Goal: Information Seeking & Learning: Learn about a topic

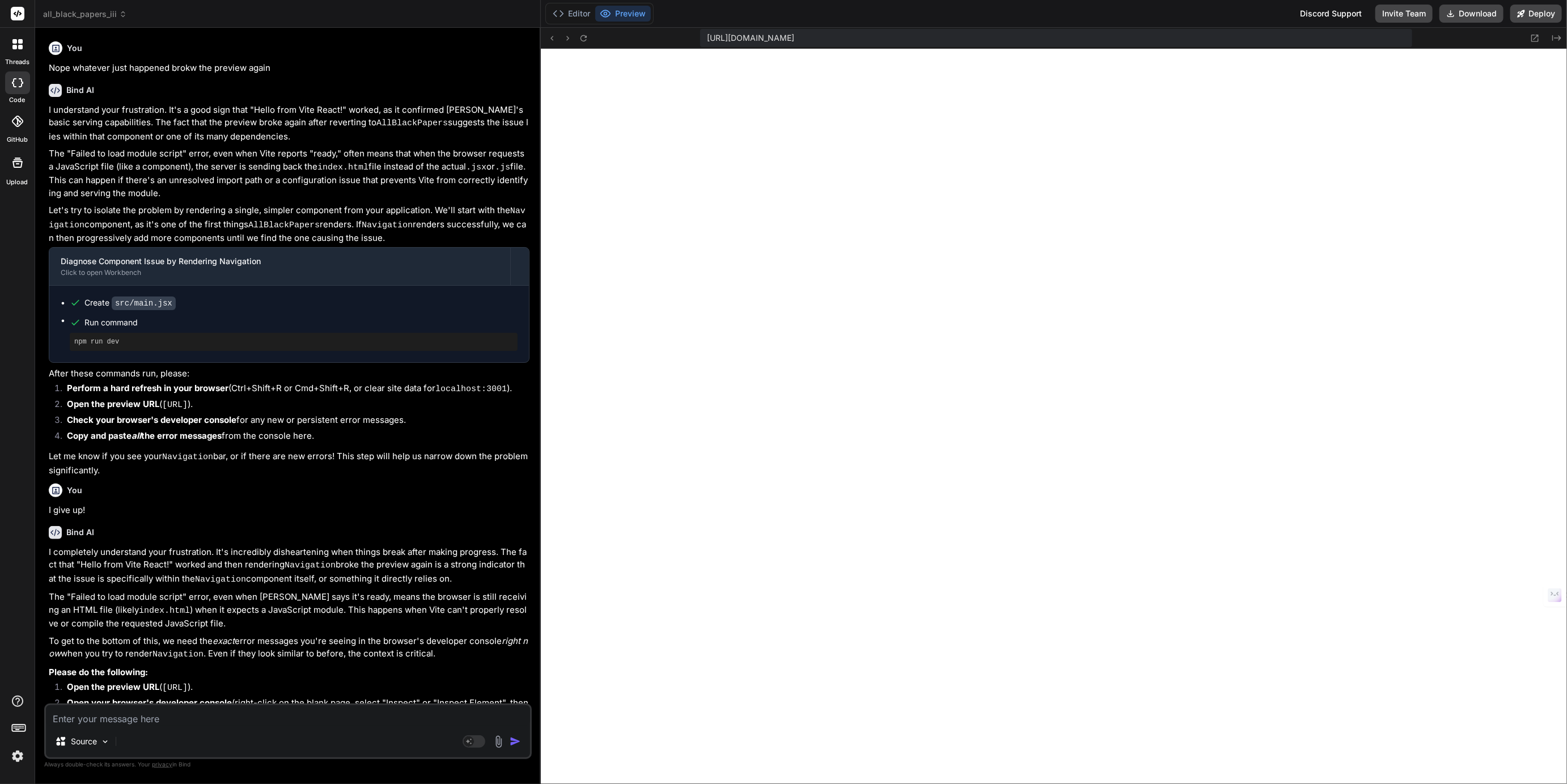
scroll to position [3040, 0]
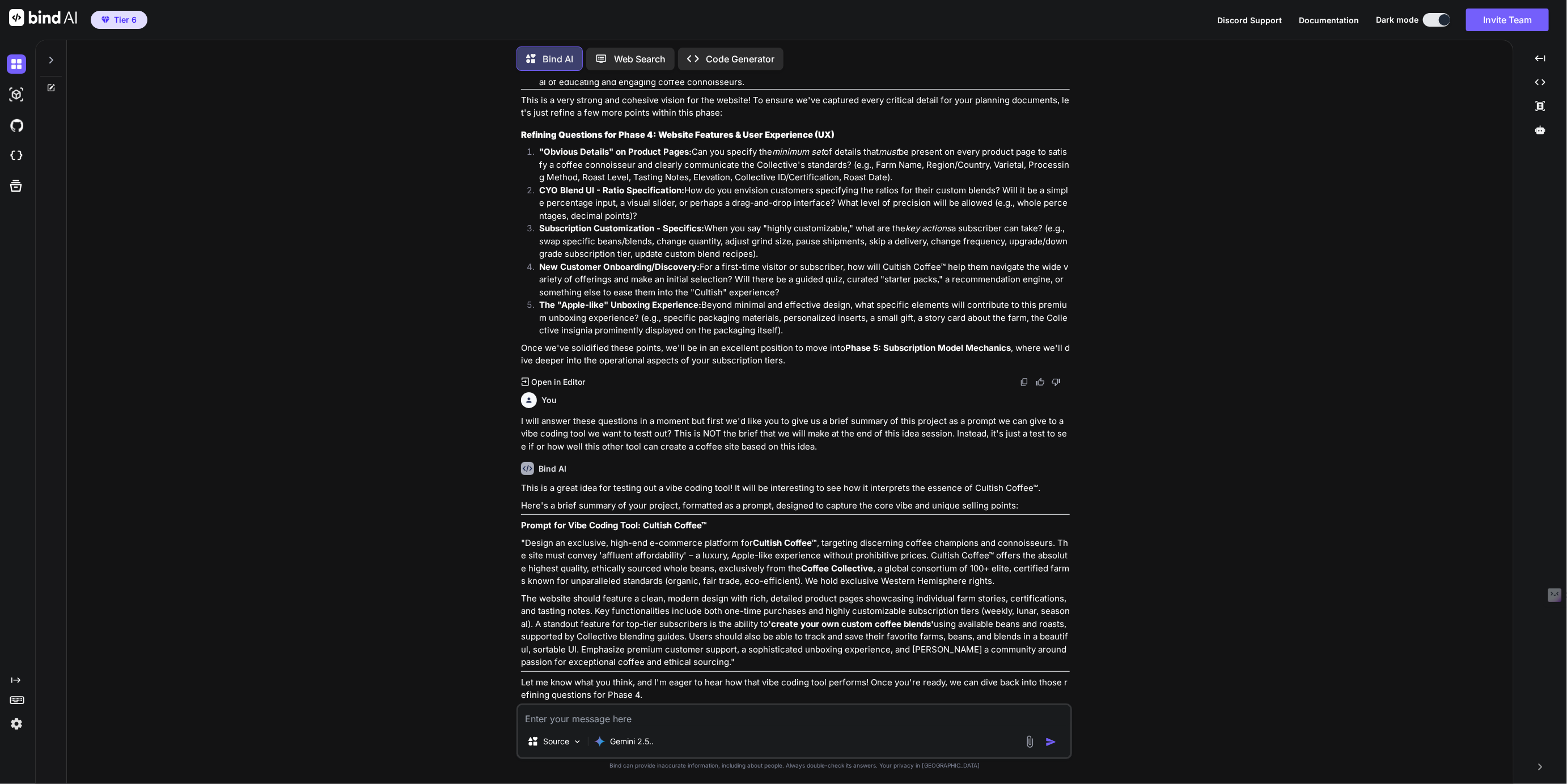
scroll to position [4253, 0]
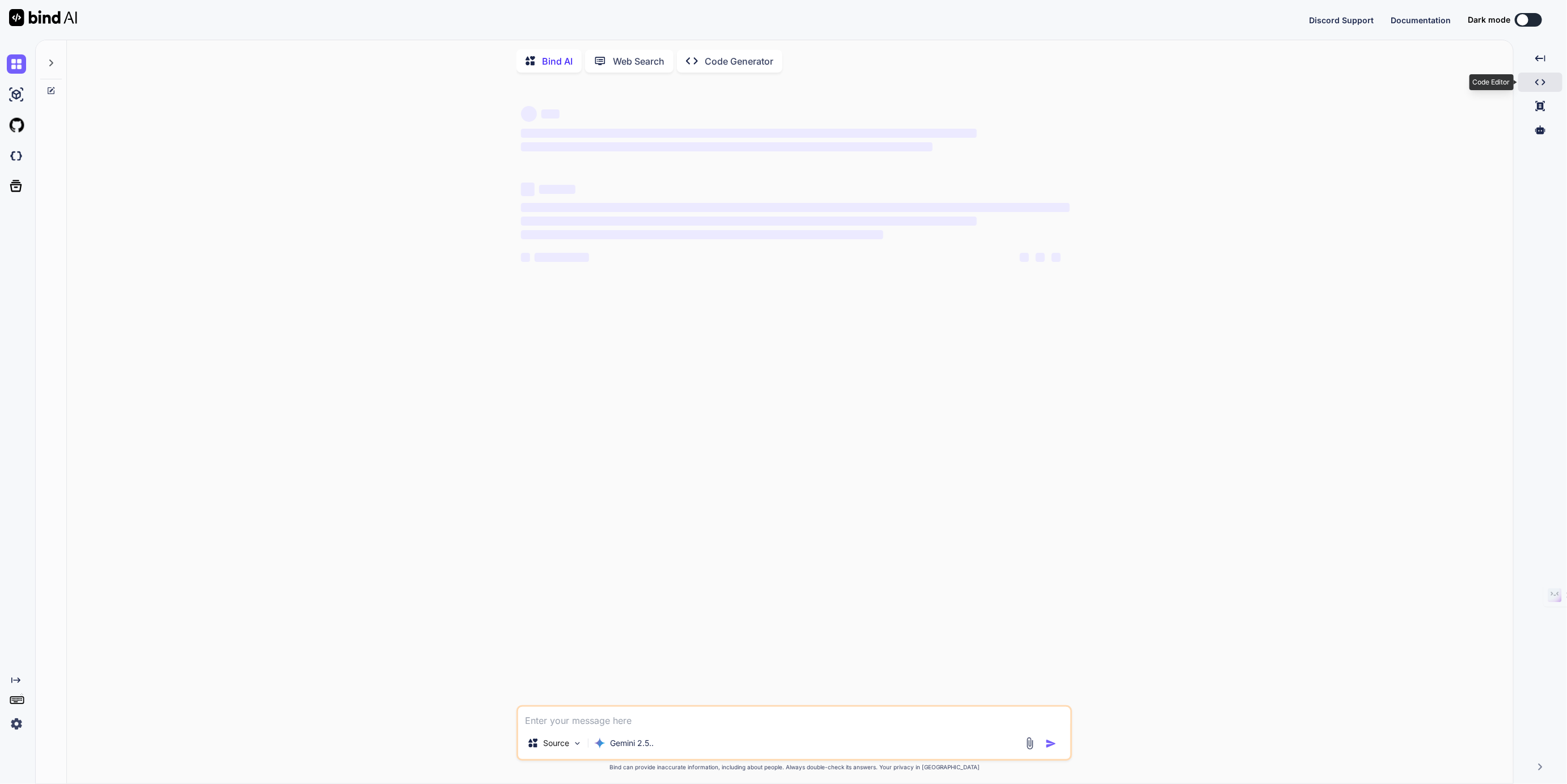
click at [1535, 81] on icon "Created with Pixso." at bounding box center [1540, 82] width 10 height 10
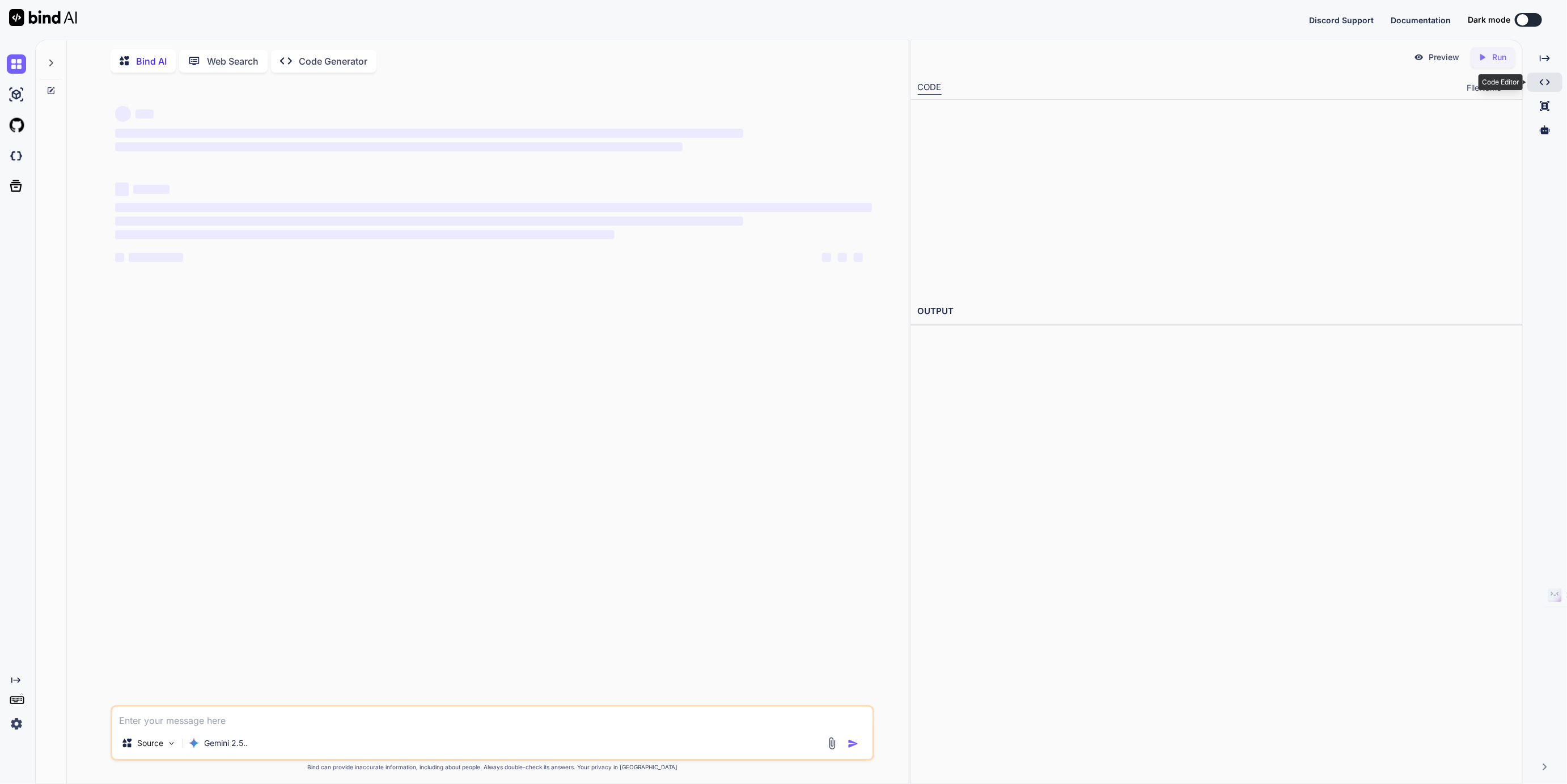
type textarea "x"
click at [1155, 131] on div at bounding box center [1231, 199] width 569 height 185
type textarea "}"
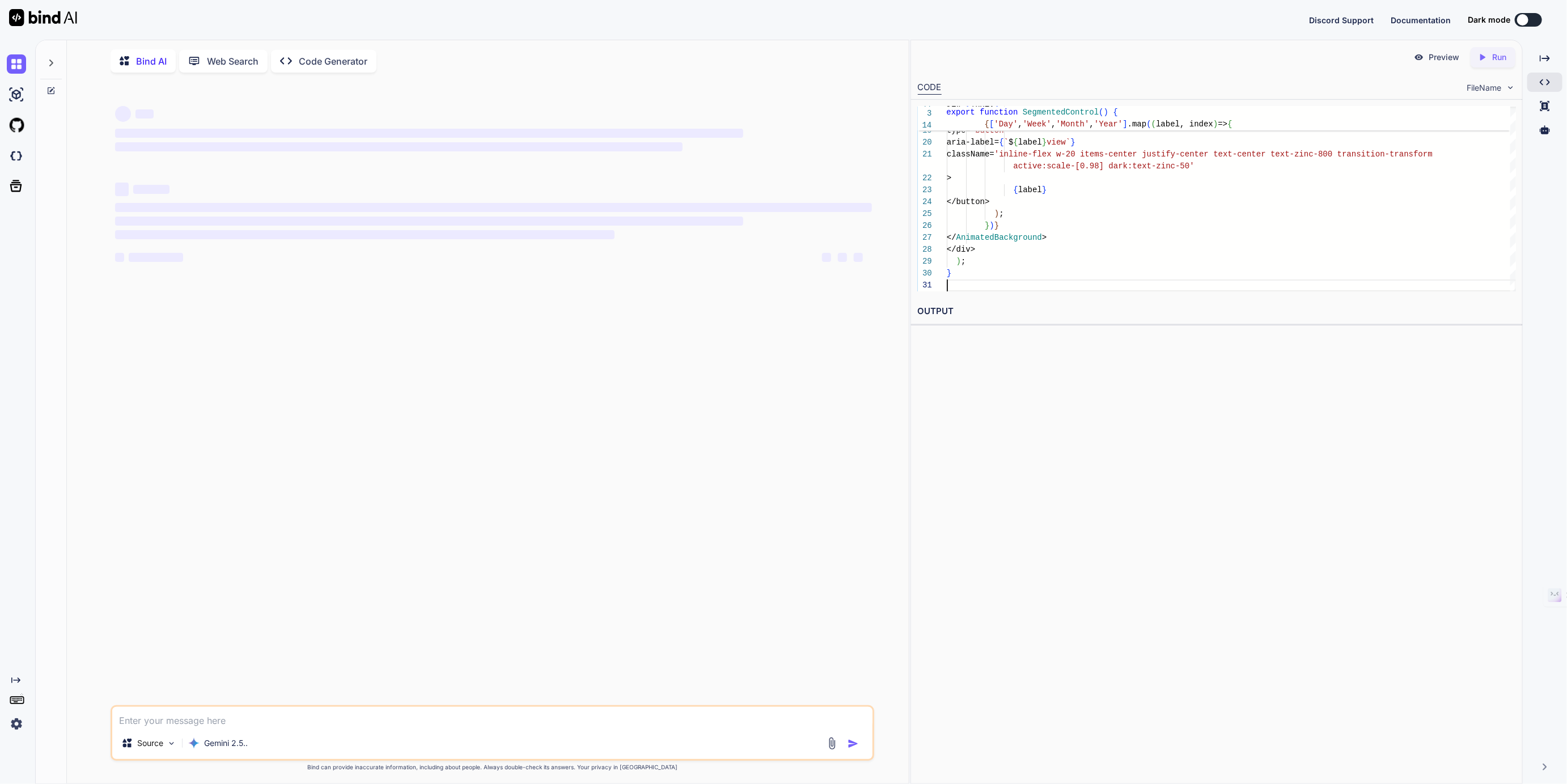
click at [1496, 54] on p "Run" at bounding box center [1499, 57] width 14 height 12
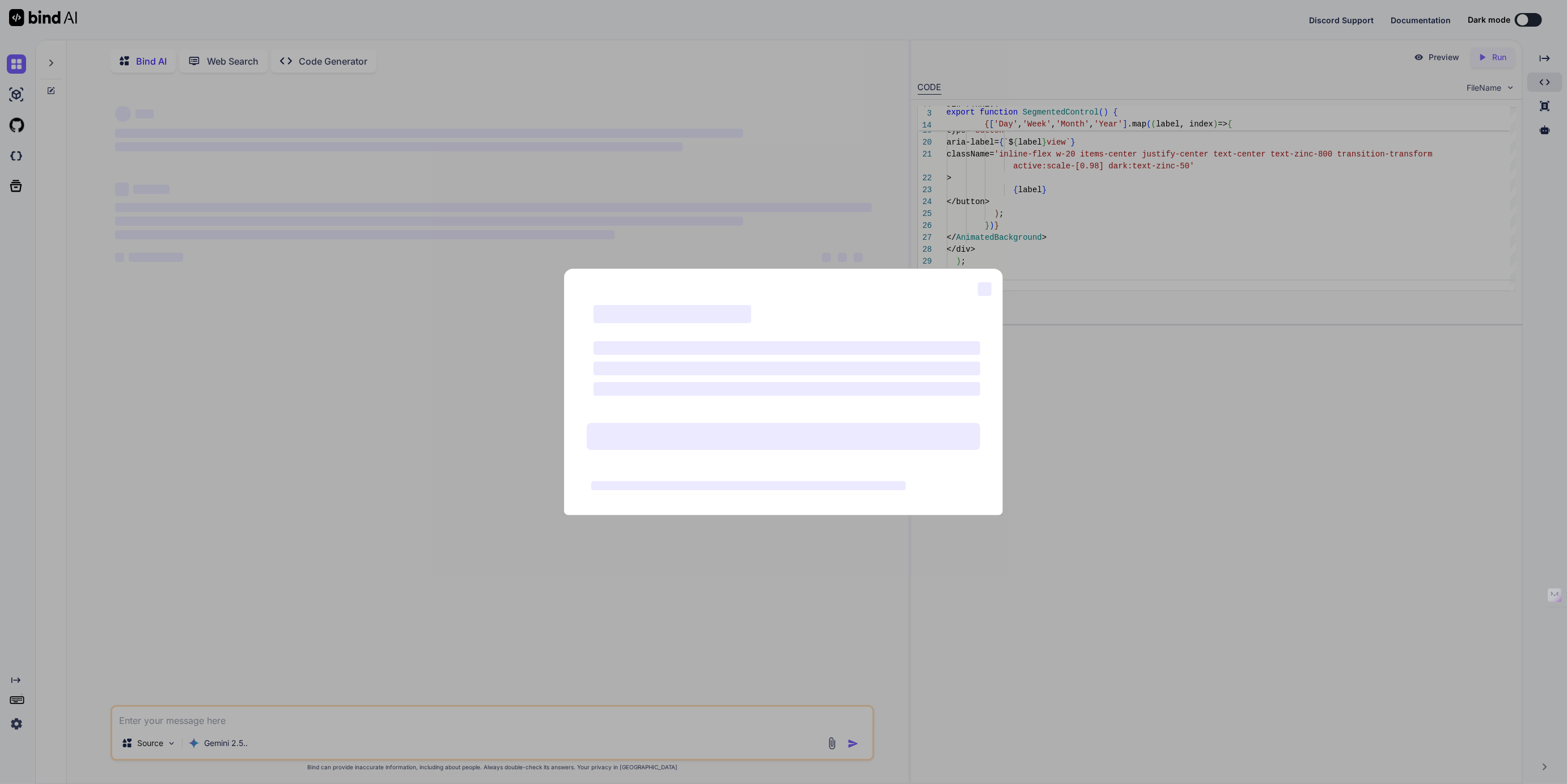
type textarea "x"
click at [1312, 62] on div "‌ ‌ ‌ ‌ ‌ ‌ ‌ ‌" at bounding box center [784, 392] width 1567 height 784
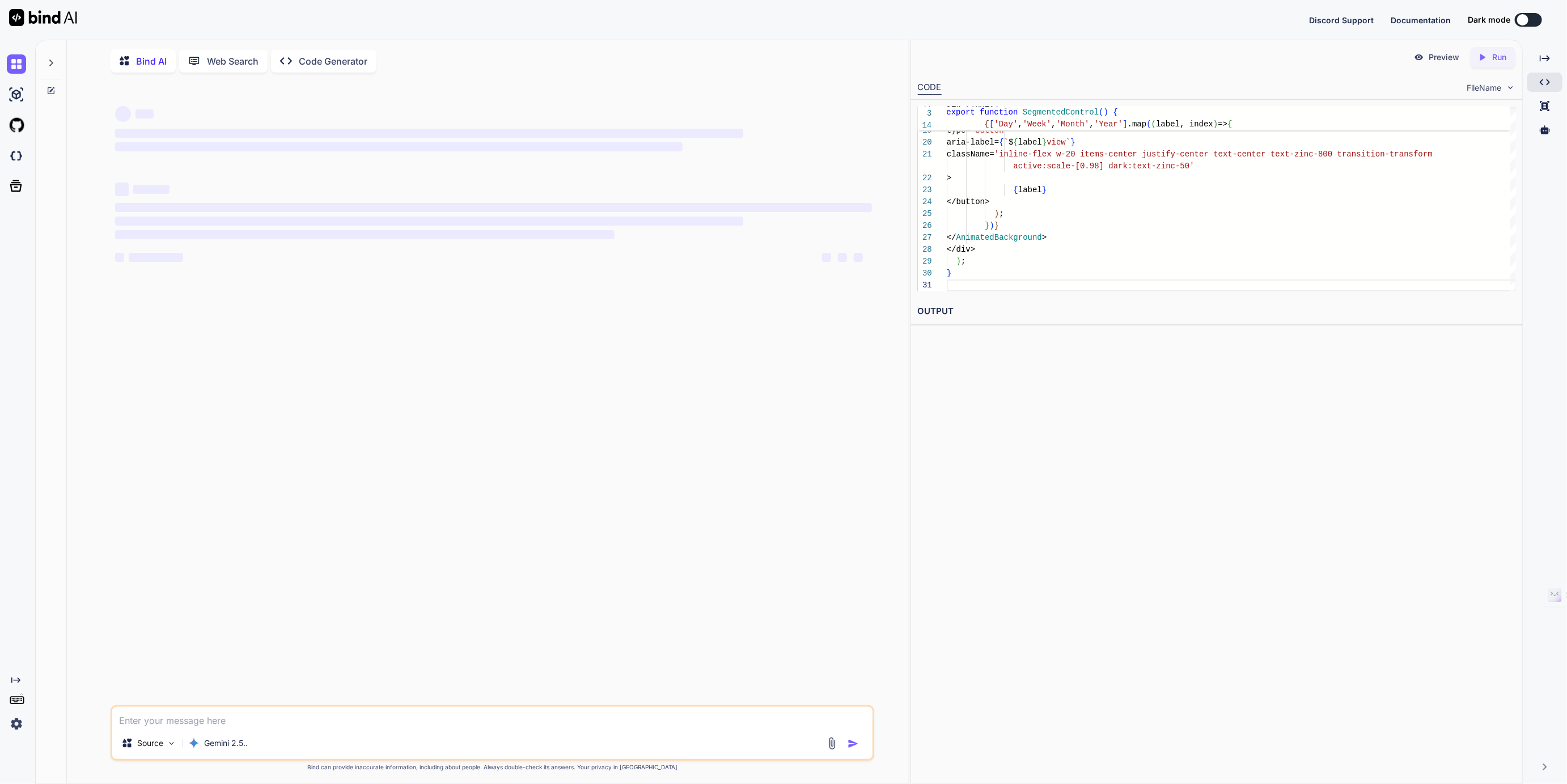
click at [1492, 55] on icon "Created with Pixso." at bounding box center [1485, 57] width 15 height 10
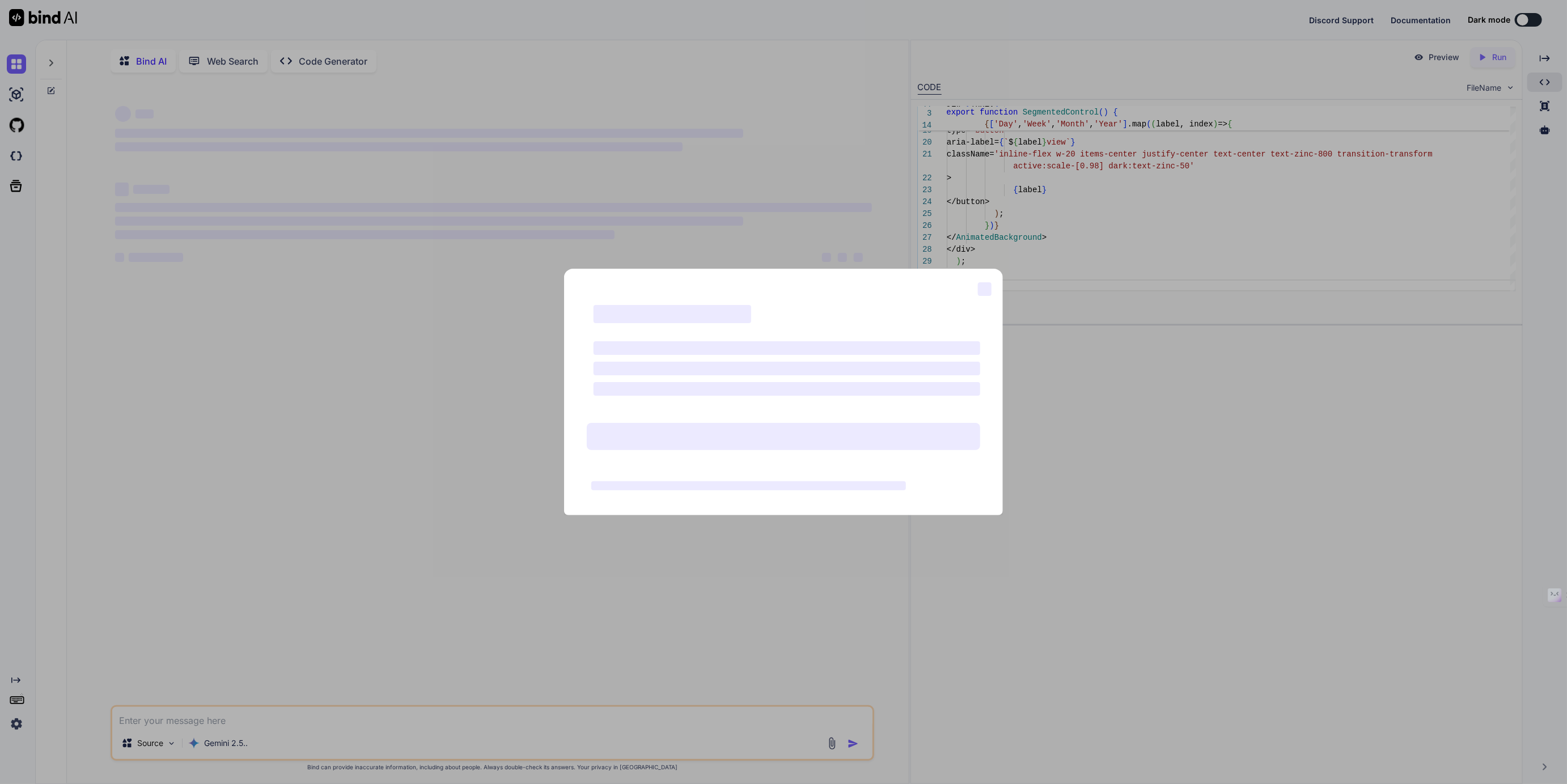
click at [1099, 386] on div "‌ ‌ ‌ ‌ ‌ ‌ ‌ ‌" at bounding box center [784, 392] width 1567 height 784
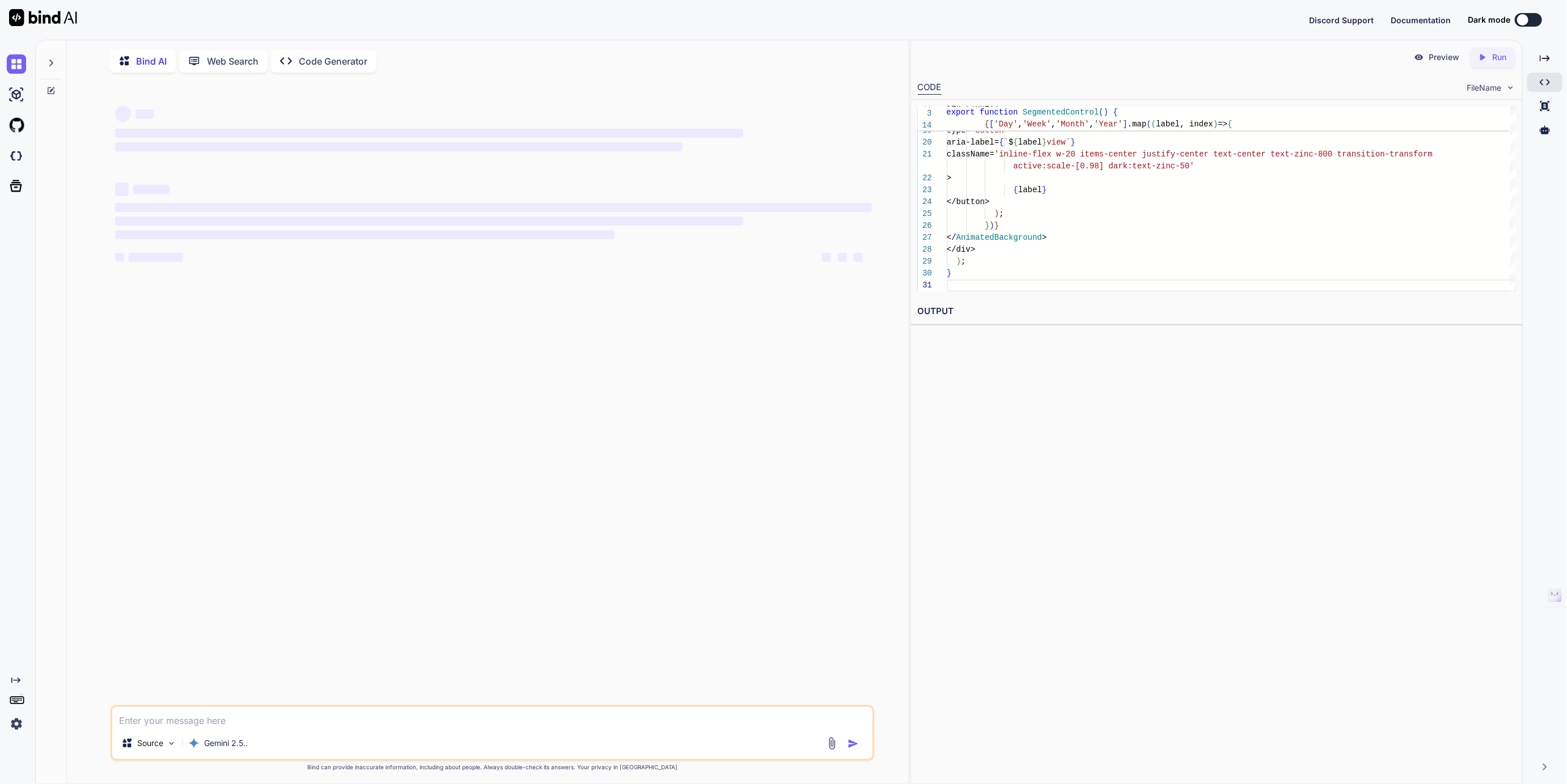
click at [1440, 57] on p "Preview" at bounding box center [1444, 57] width 30 height 12
click at [13, 721] on img at bounding box center [16, 724] width 19 height 19
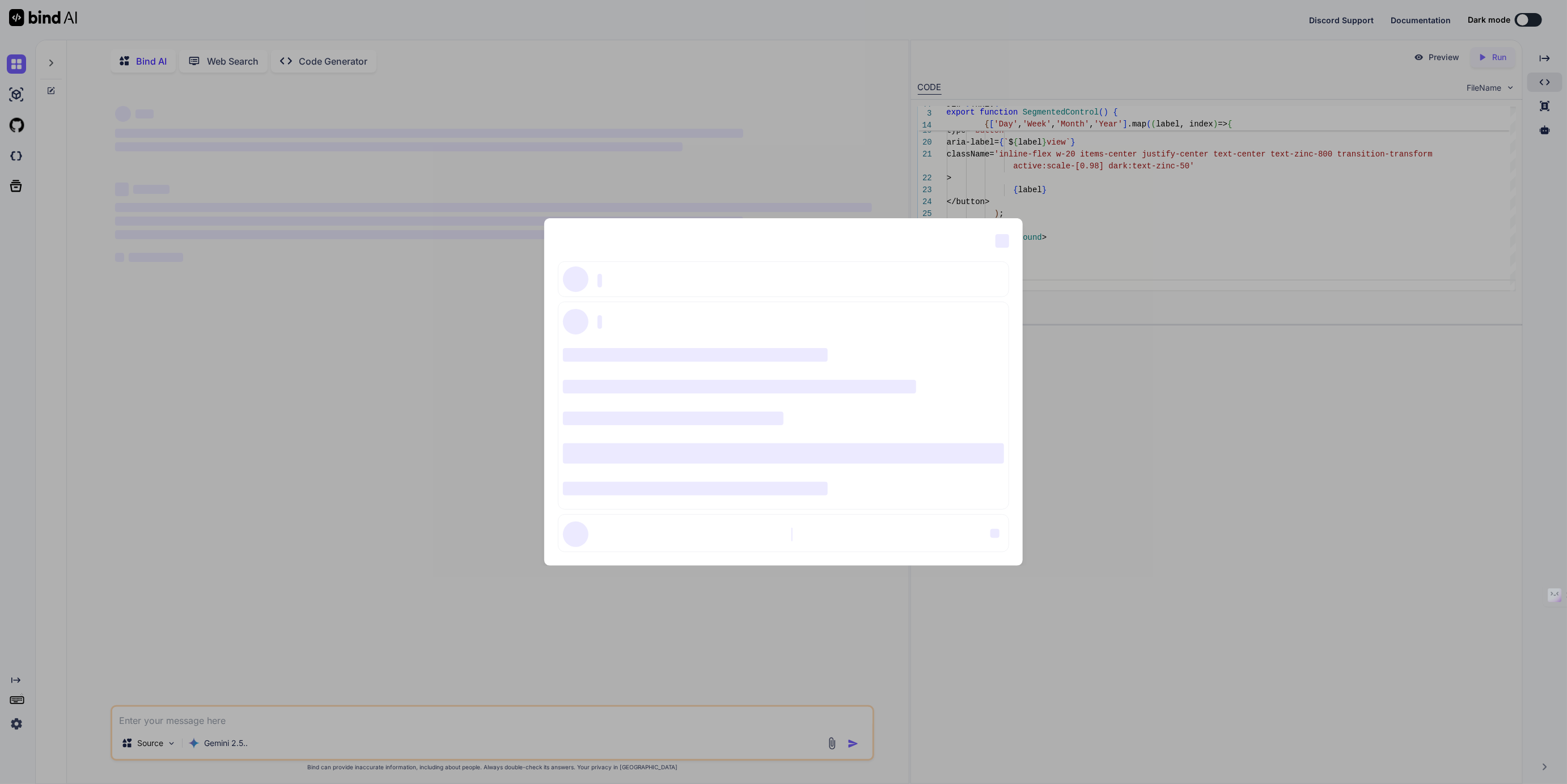
click at [13, 721] on div "‌ ‌ ‌ ‌ ‌ ‌ ‌ ‌ ‌ ‌ ‌ ‌ ‌ ‌ ‌" at bounding box center [784, 392] width 1567 height 784
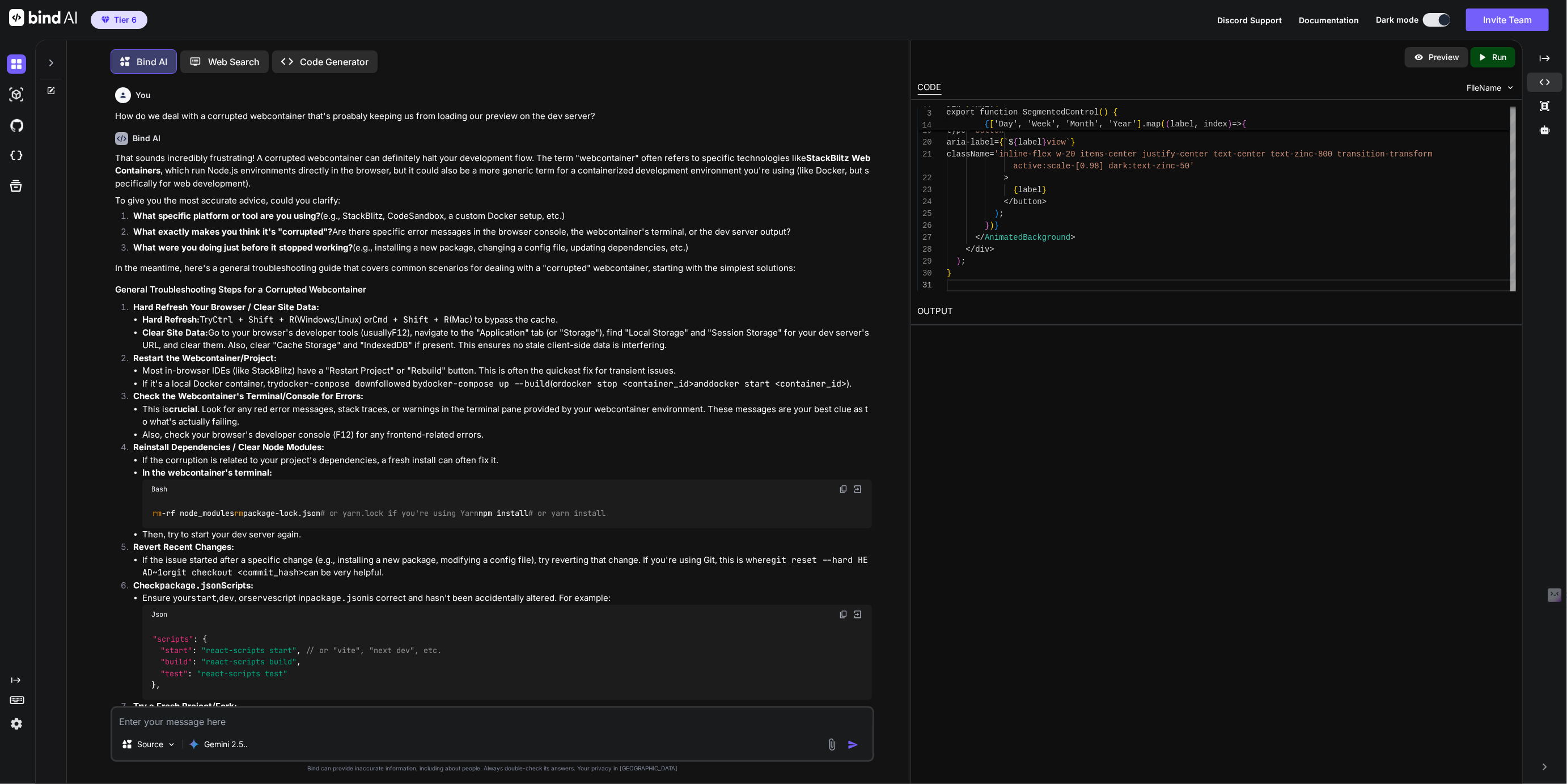
scroll to position [4, 0]
click at [1490, 54] on icon "Created with Pixso." at bounding box center [1485, 57] width 15 height 10
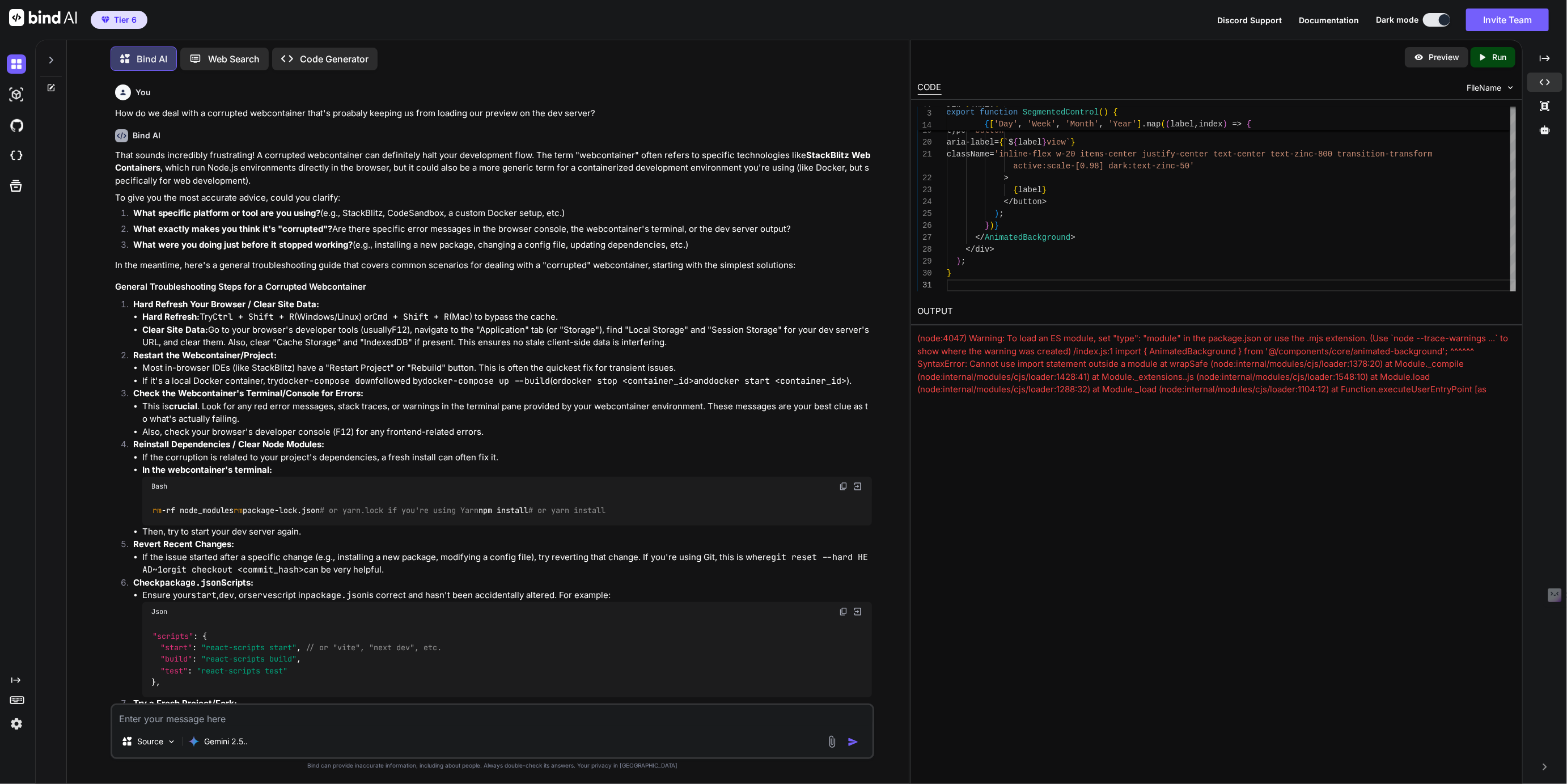
click at [1433, 55] on p "Preview" at bounding box center [1444, 57] width 30 height 12
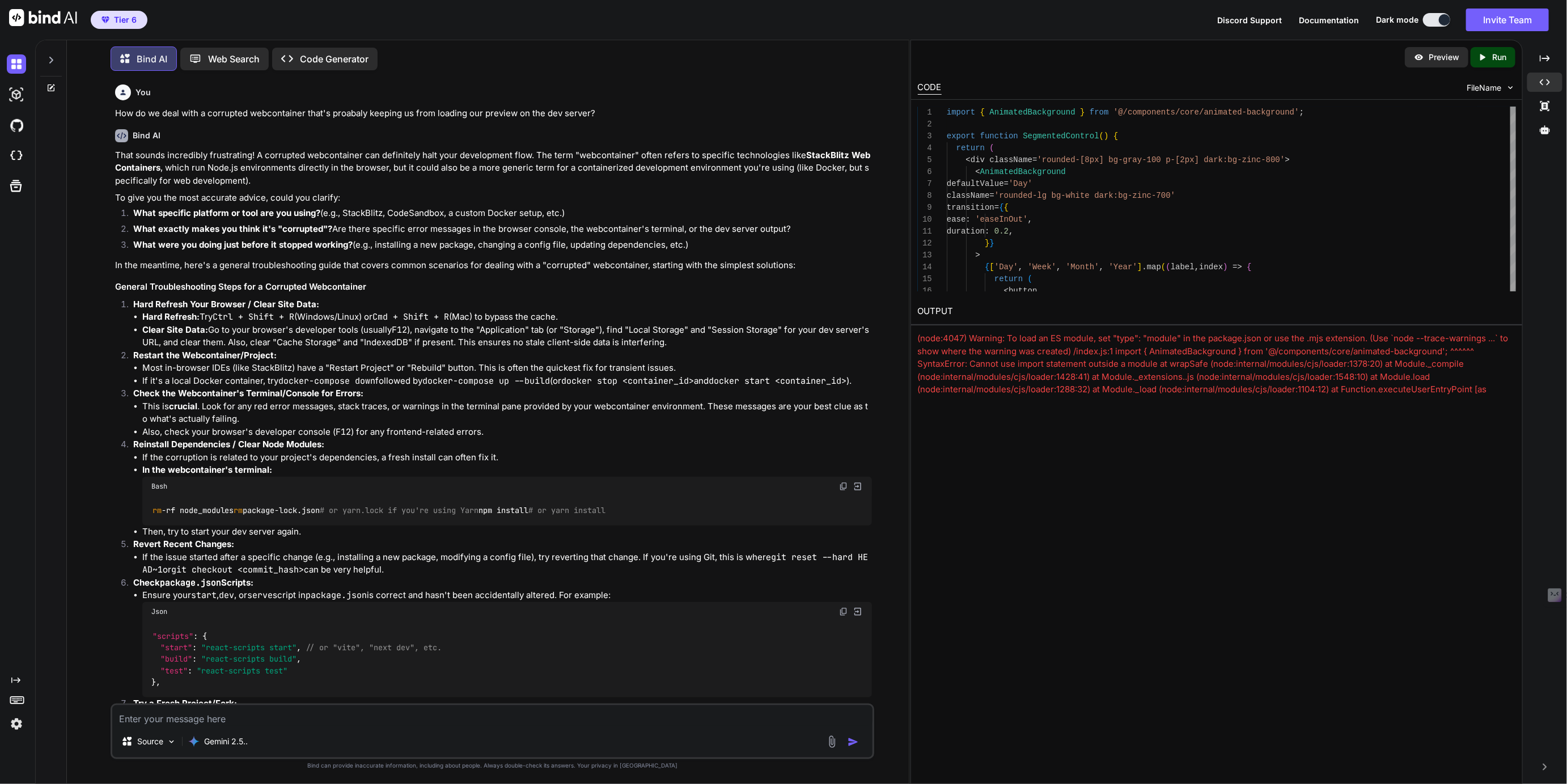
click at [323, 52] on p "Code Generator" at bounding box center [334, 59] width 69 height 13
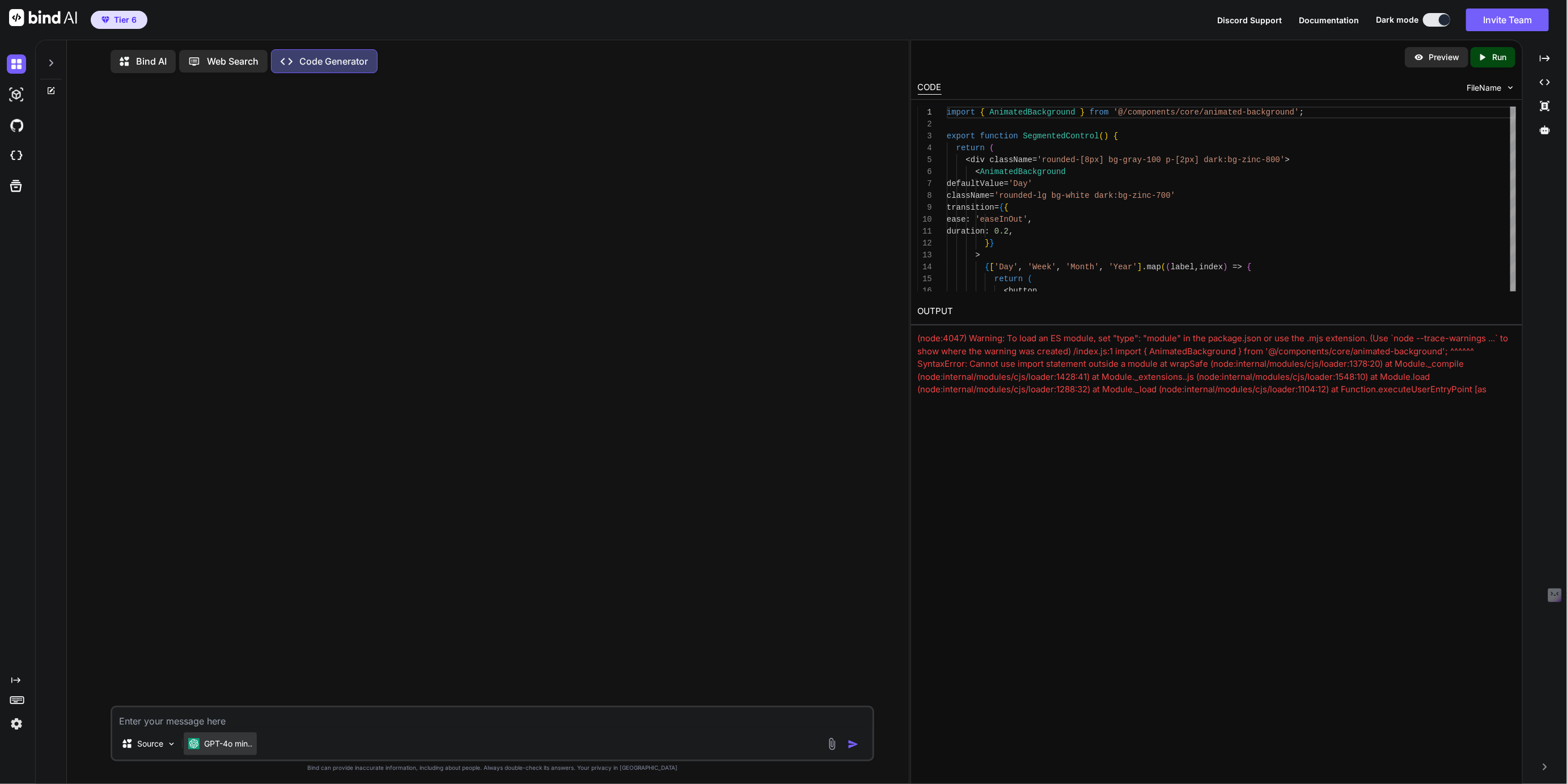
click at [223, 748] on p "GPT-4o min.." at bounding box center [228, 743] width 48 height 12
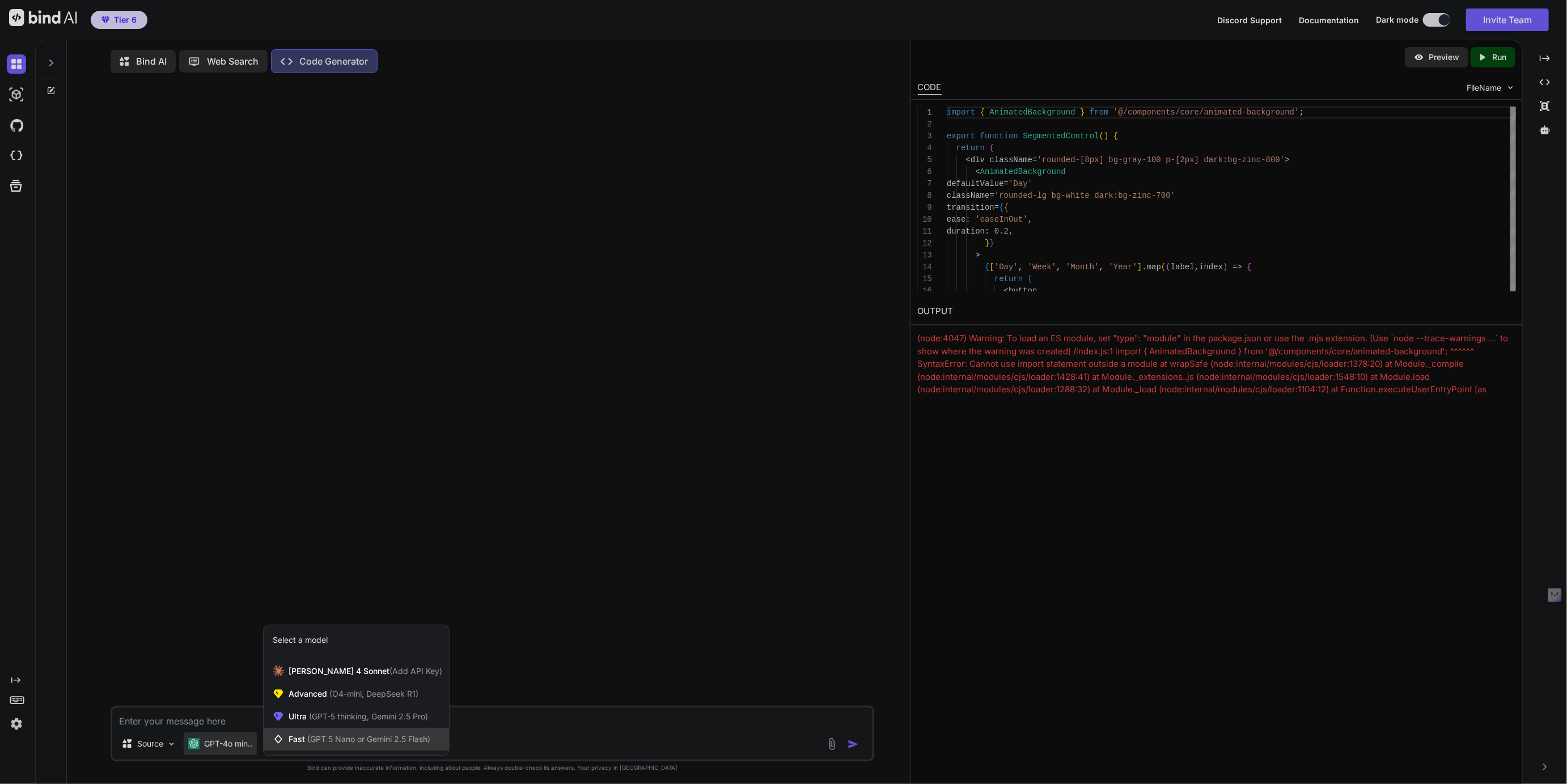
click at [316, 737] on span "Fast (GPT 5 Nano or Gemini 2.5 Flash)" at bounding box center [359, 739] width 142 height 12
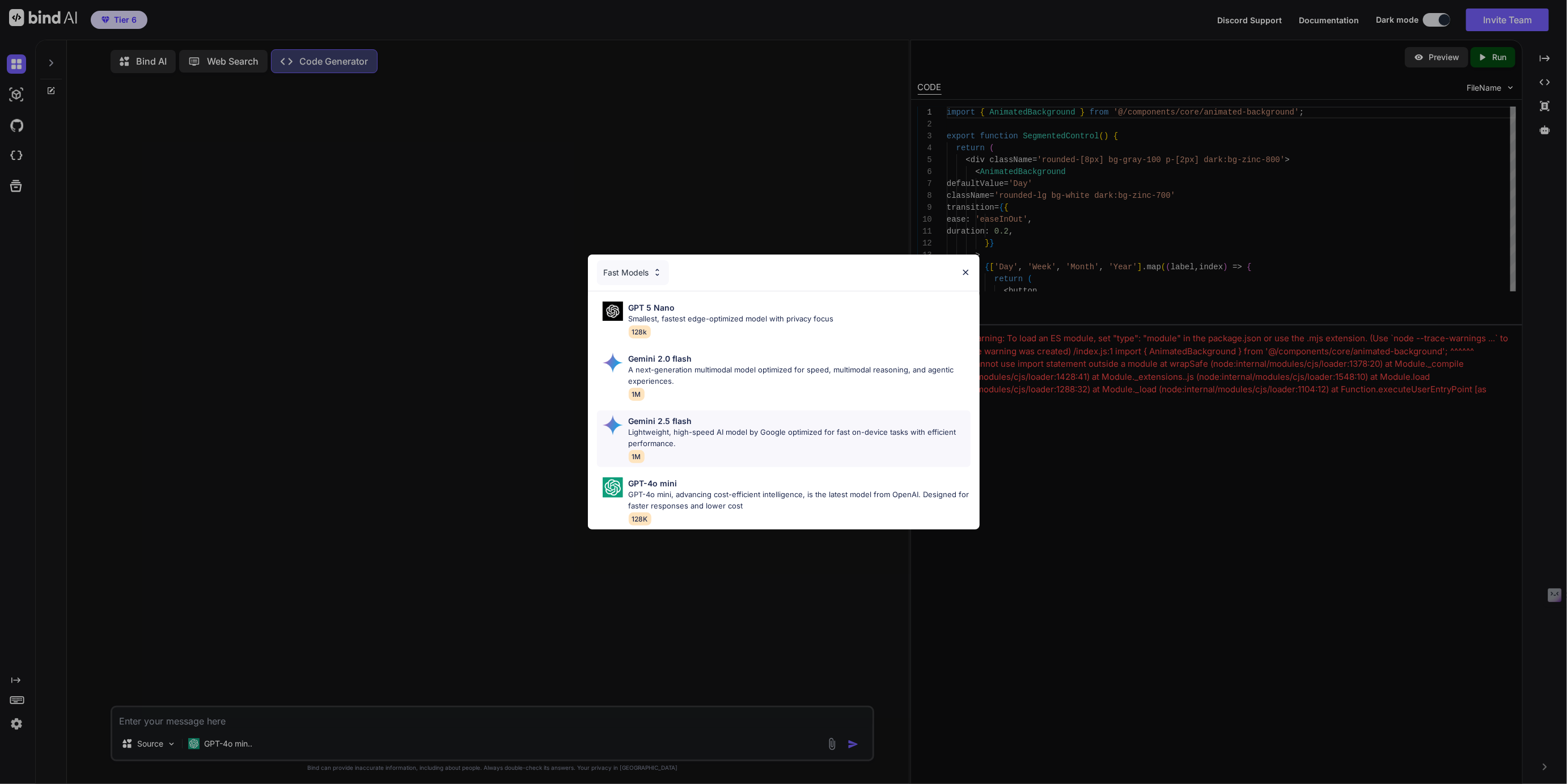
click at [659, 425] on p "Gemini 2.5 flash" at bounding box center [661, 421] width 63 height 12
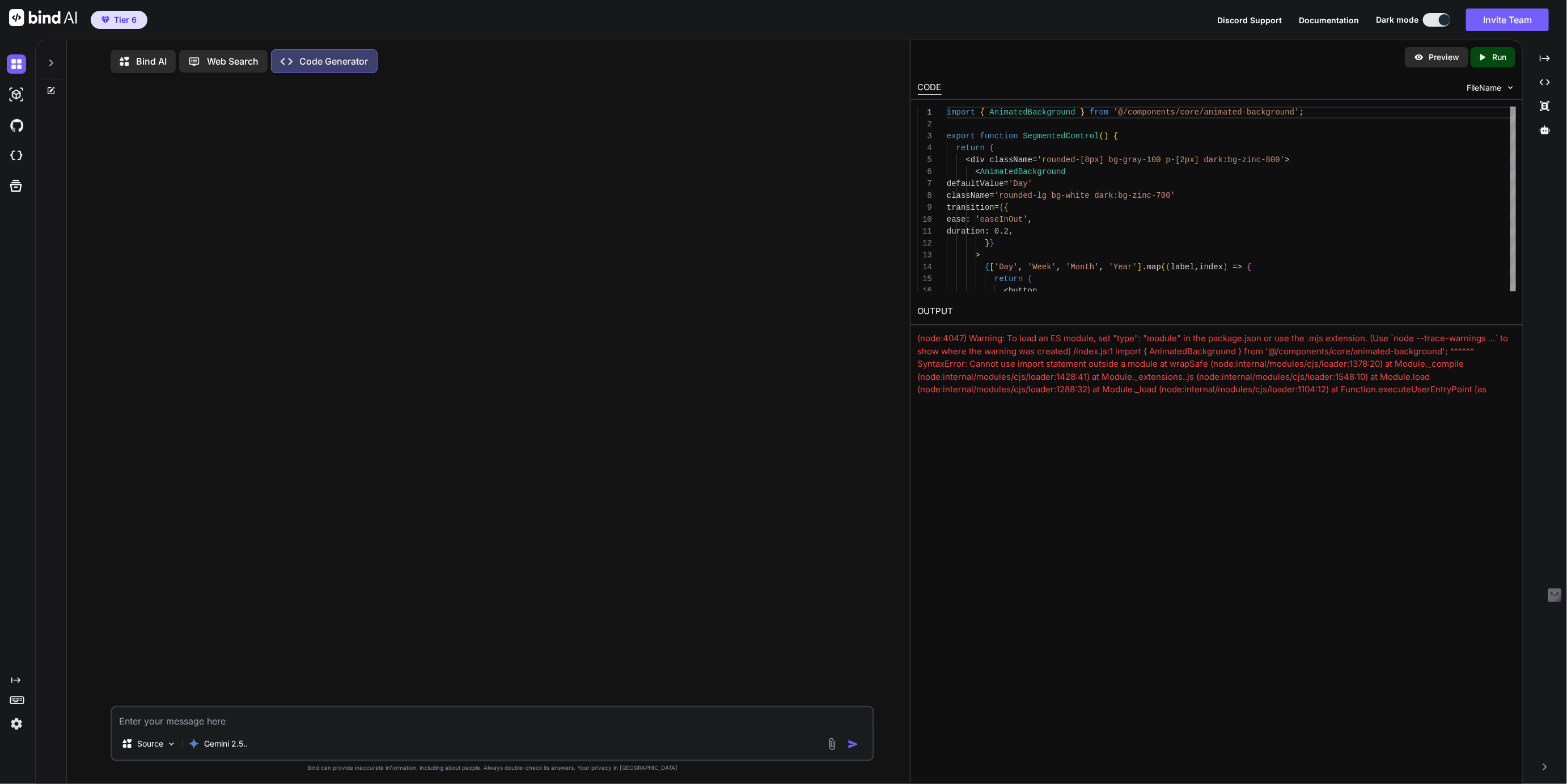
click at [176, 722] on textarea at bounding box center [493, 718] width 760 height 21
paste textarea "import { AnimatedBackground } from '@/components/core/animated-background'; exp…"
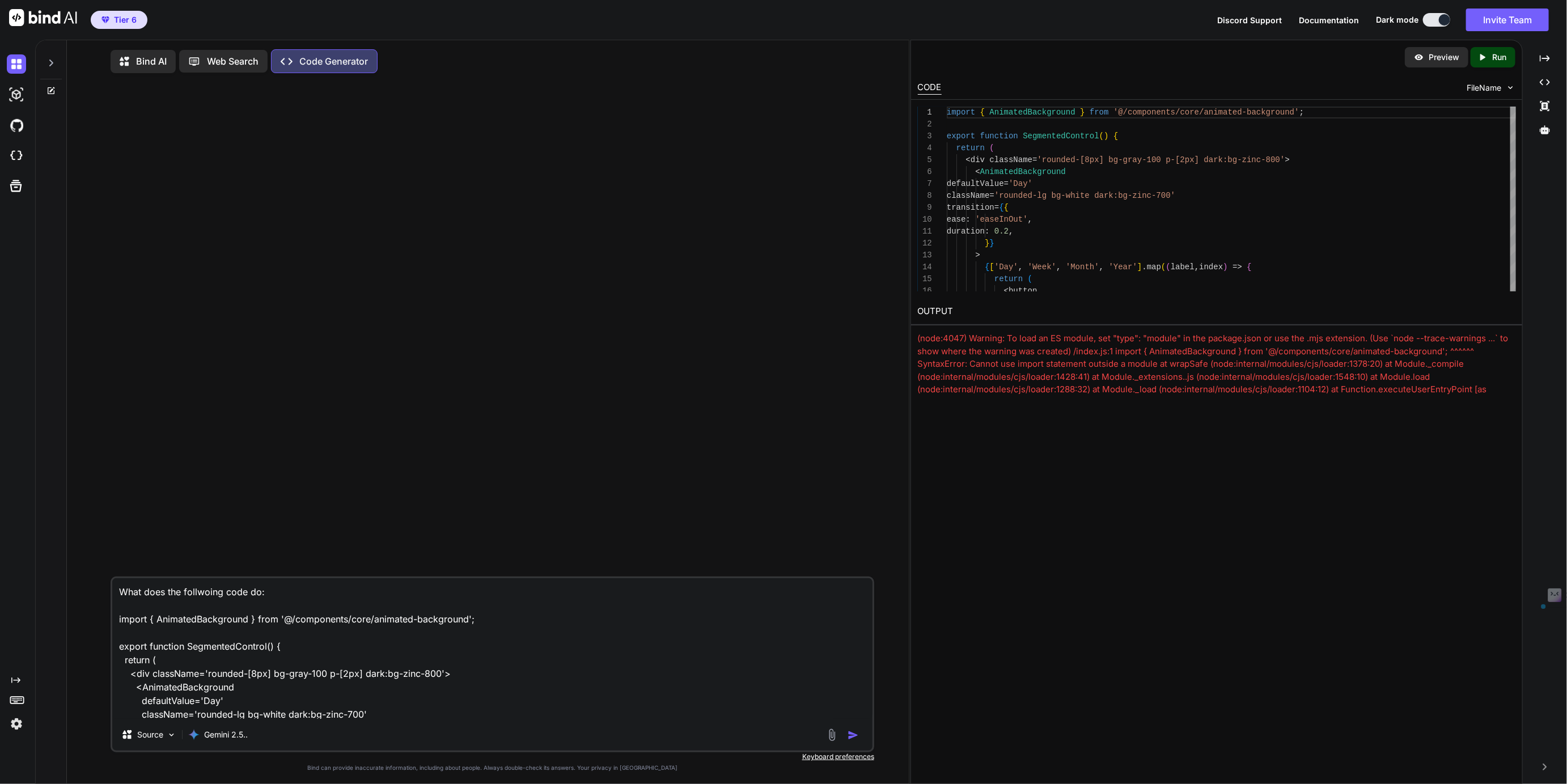
click at [196, 596] on textarea "What does the follwoing code do: import { AnimatedBackground } from '@/componen…" at bounding box center [493, 648] width 760 height 140
click at [250, 596] on textarea "What does the following code do: import { AnimatedBackground } from '@/componen…" at bounding box center [493, 648] width 760 height 140
type textarea "What does the following code snippet do: import { AnimatedBackground } from '@/…"
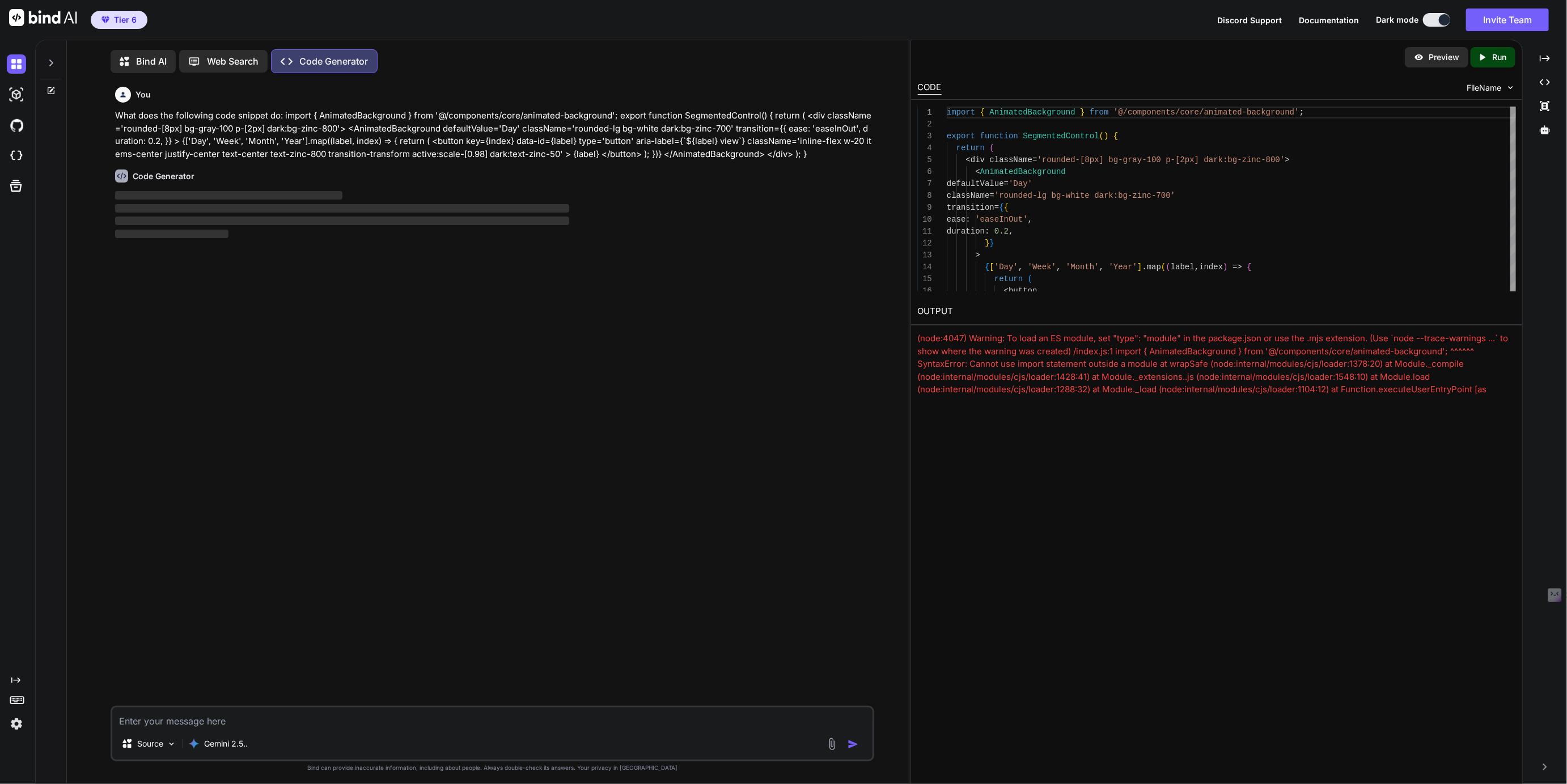
scroll to position [4, 0]
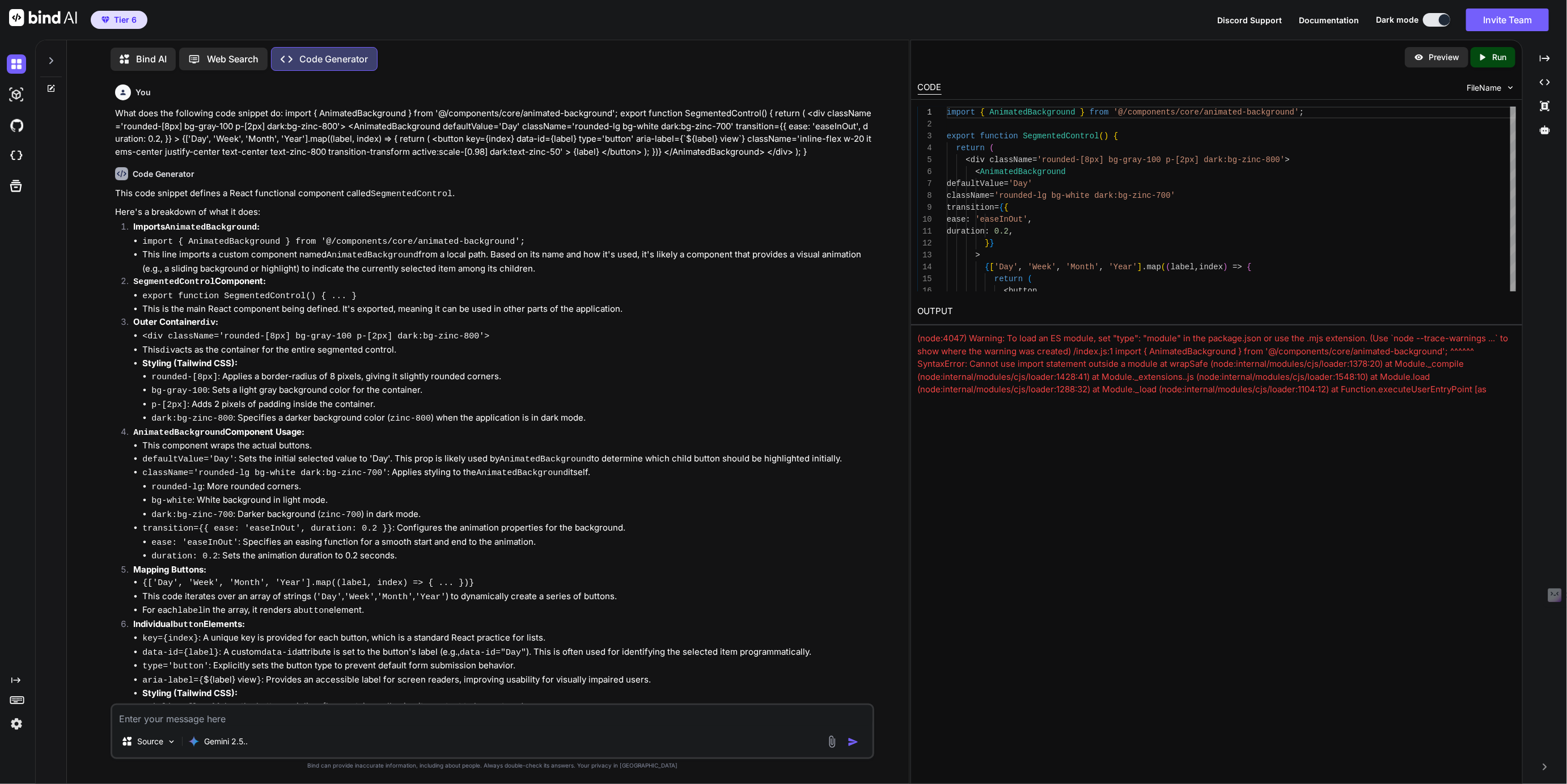
click at [43, 60] on div at bounding box center [50, 57] width 21 height 39
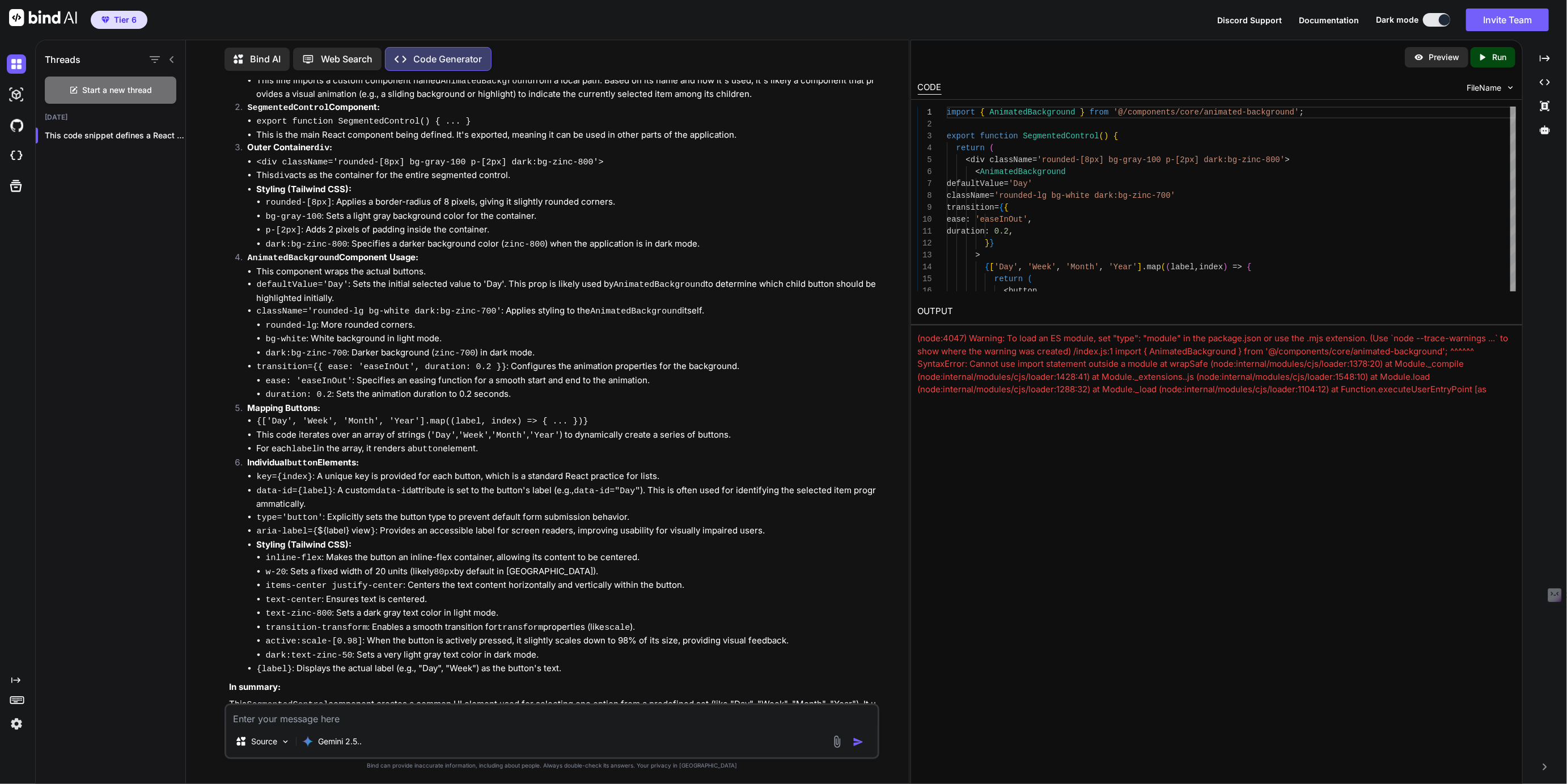
scroll to position [195, 0]
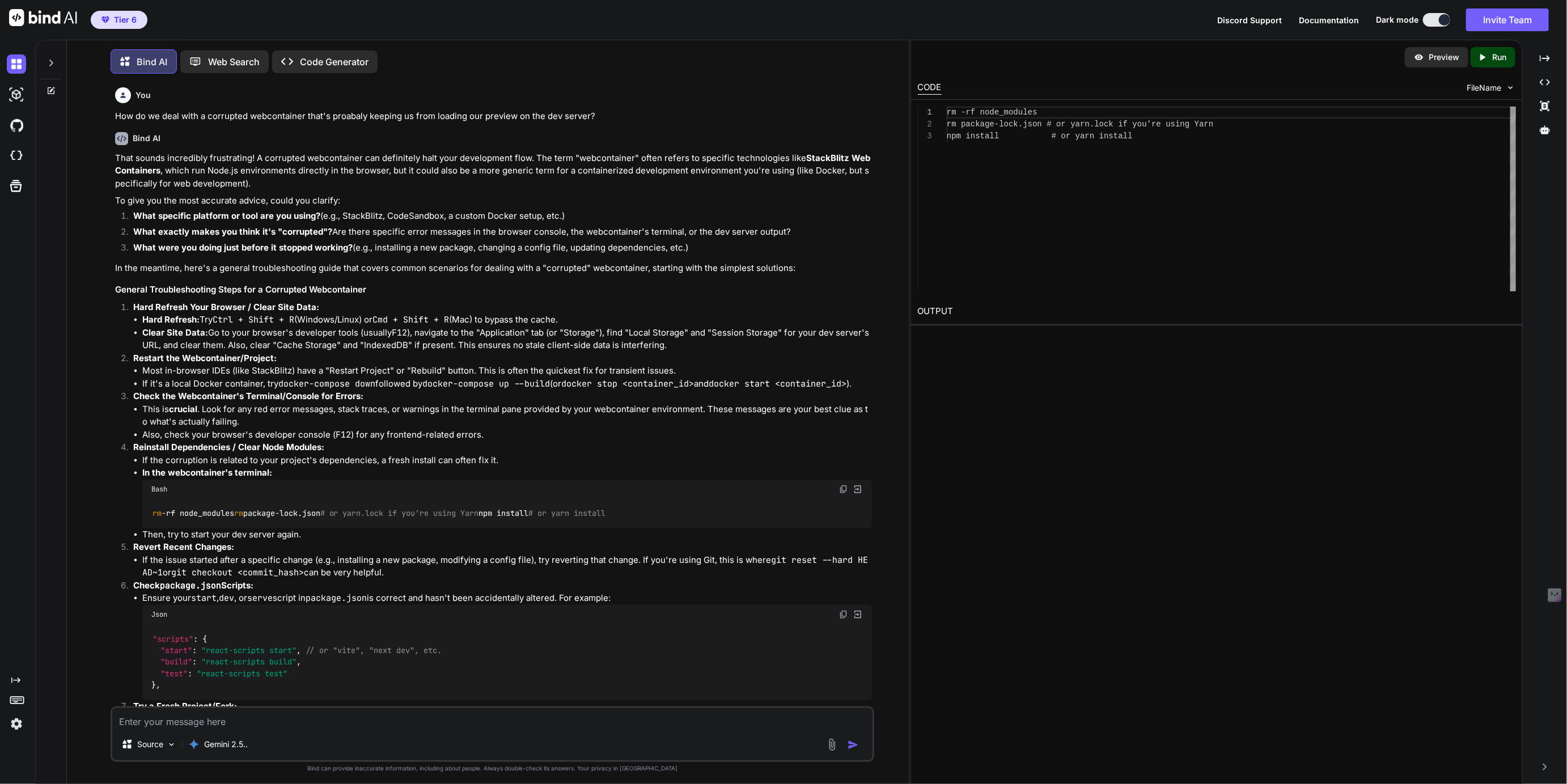
scroll to position [169, 0]
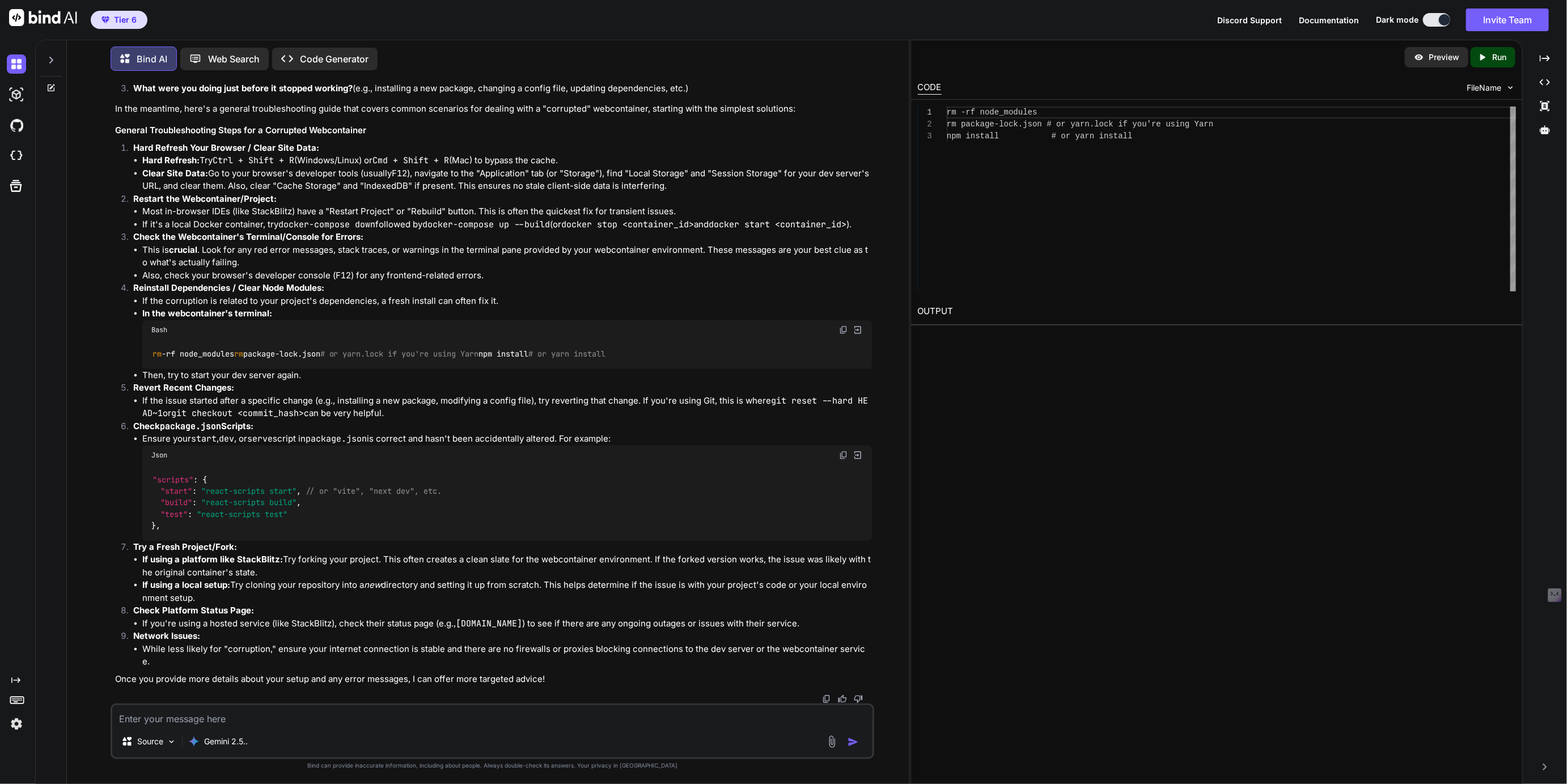
click at [50, 57] on icon at bounding box center [51, 60] width 4 height 7
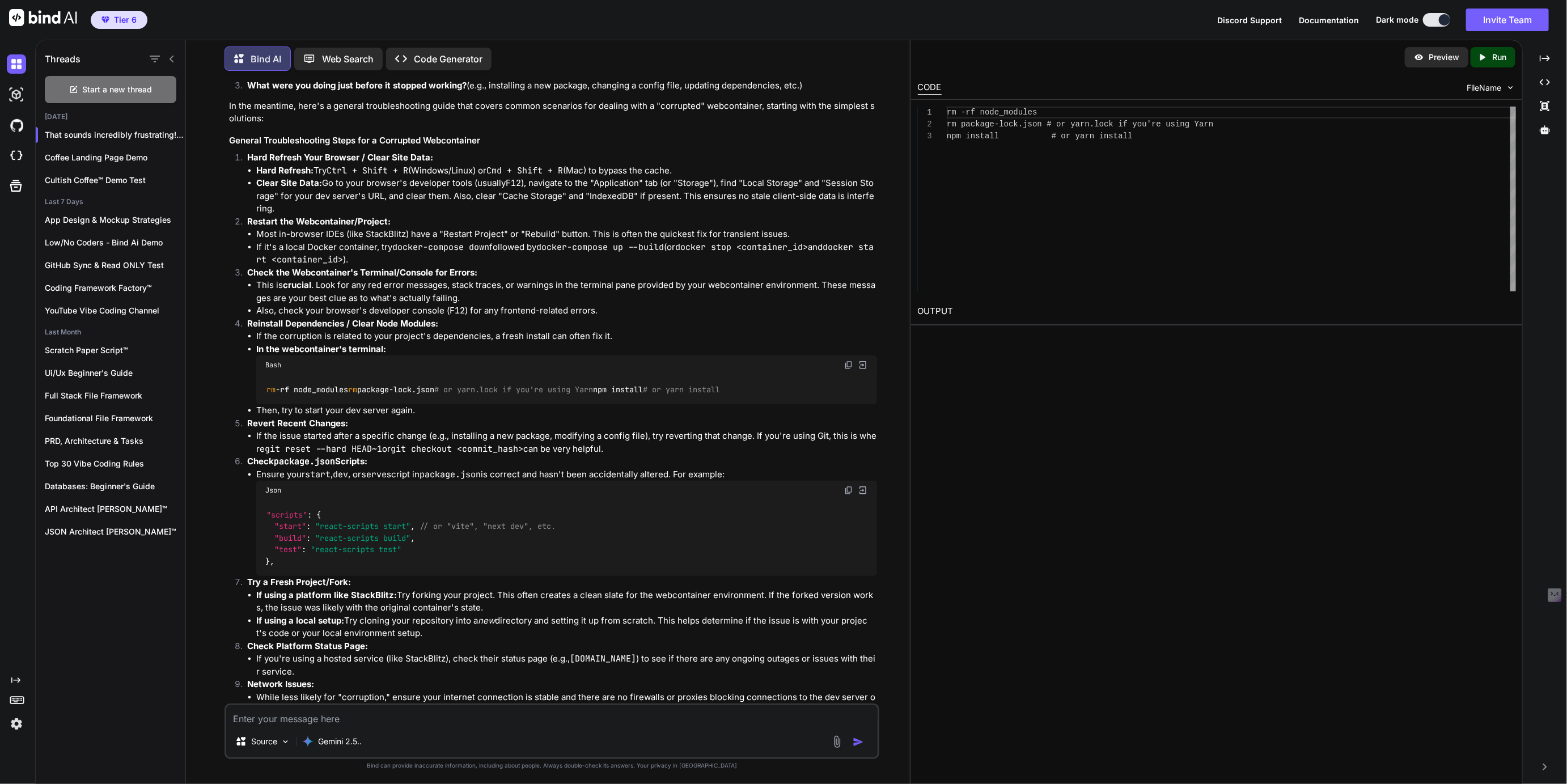
scroll to position [179, 0]
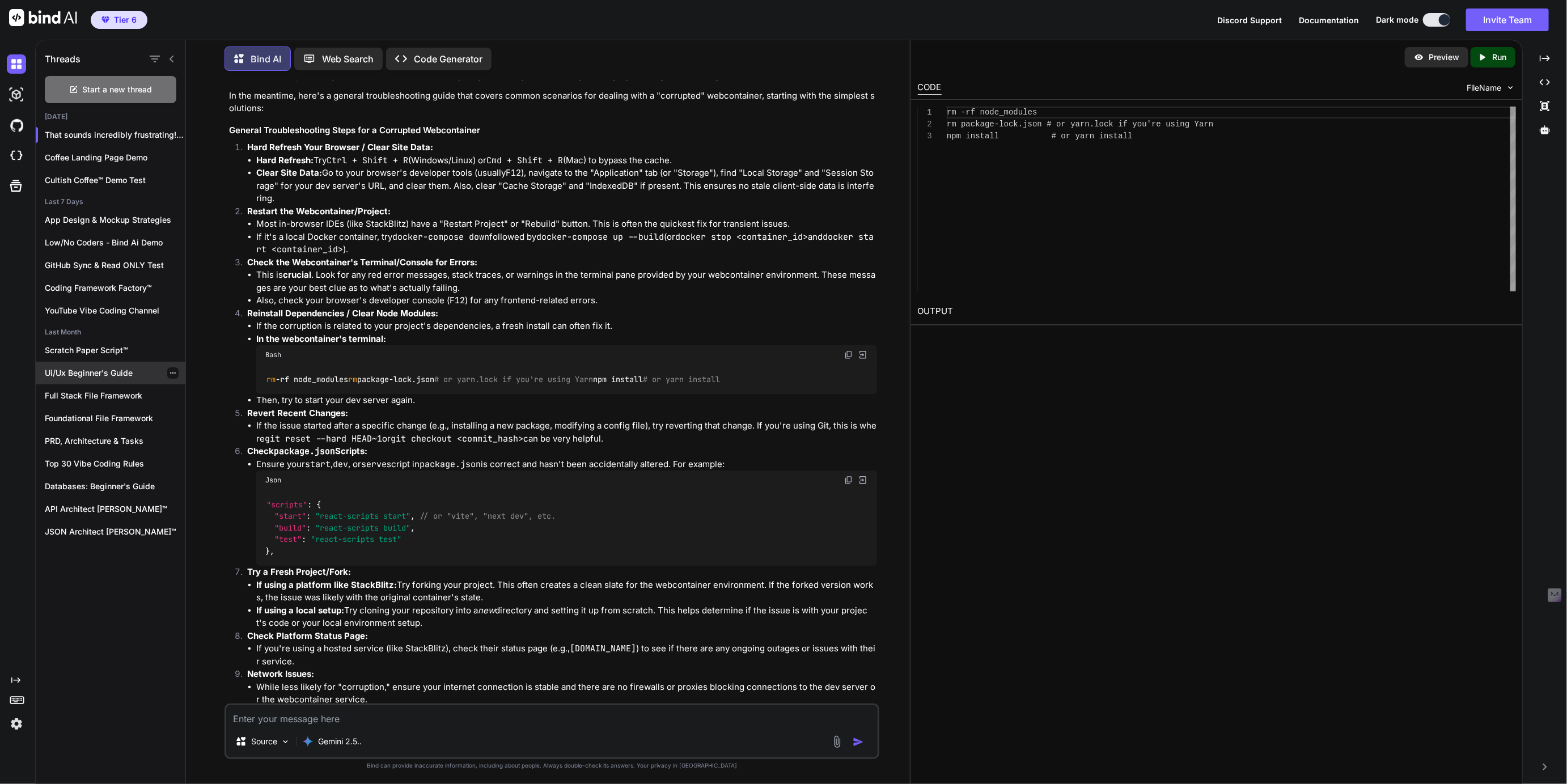
click at [85, 367] on p "Ui/Ux Beginner's Guide" at bounding box center [115, 373] width 141 height 12
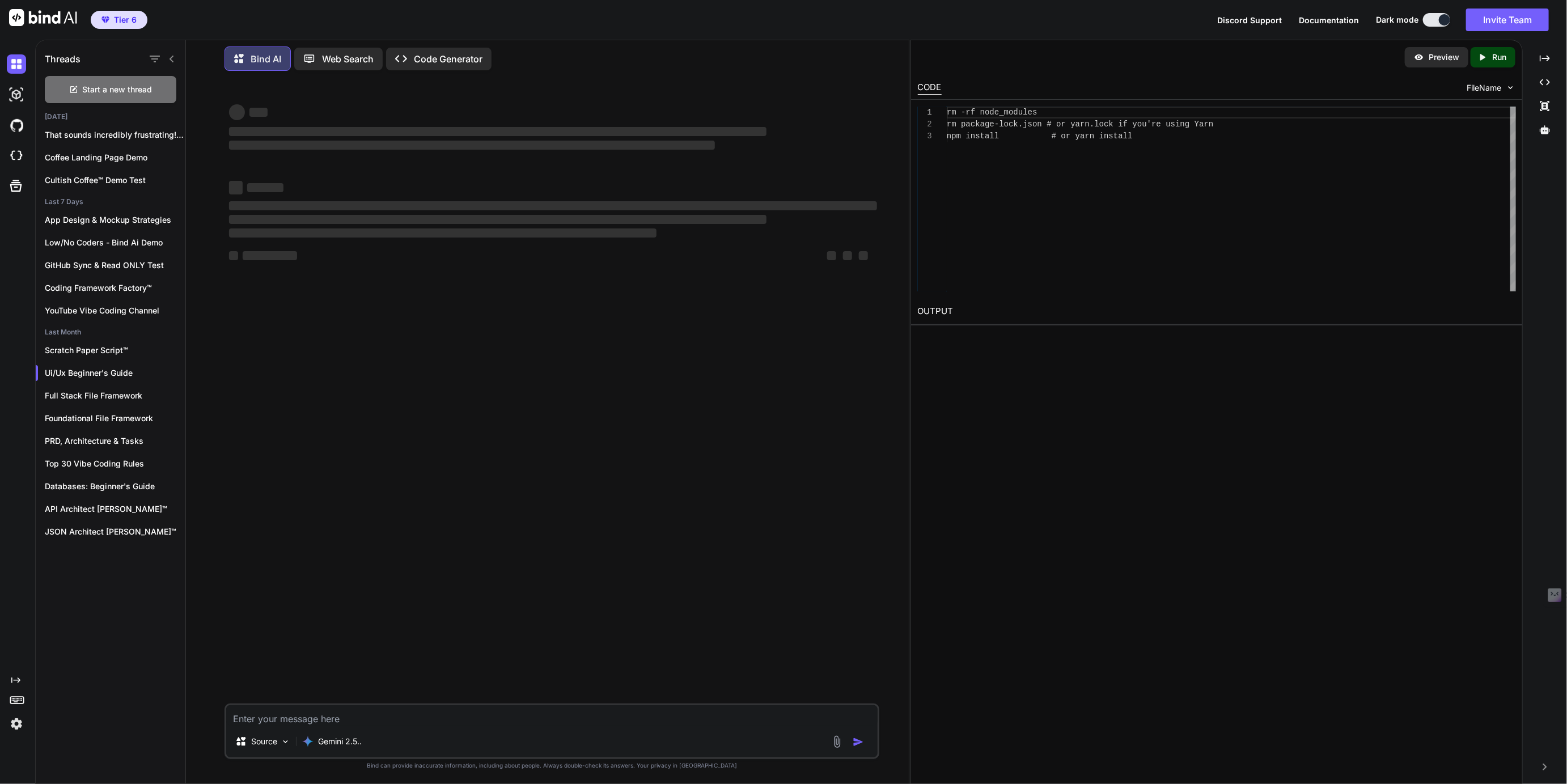
type textarea "x"
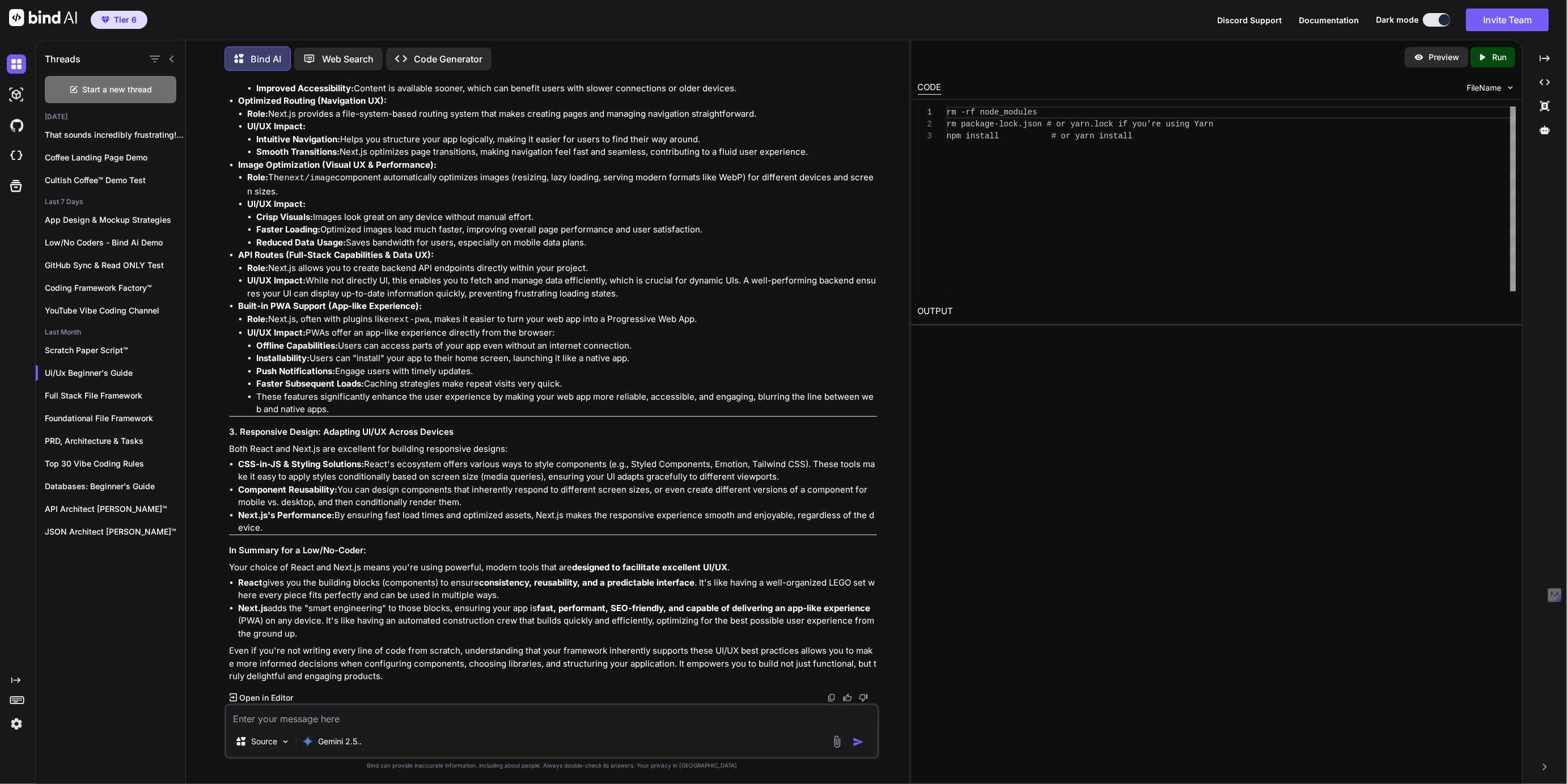
scroll to position [4426, 0]
click at [291, 716] on textarea at bounding box center [552, 715] width 651 height 21
type textarea "Are you familiar with motion primities ui?"
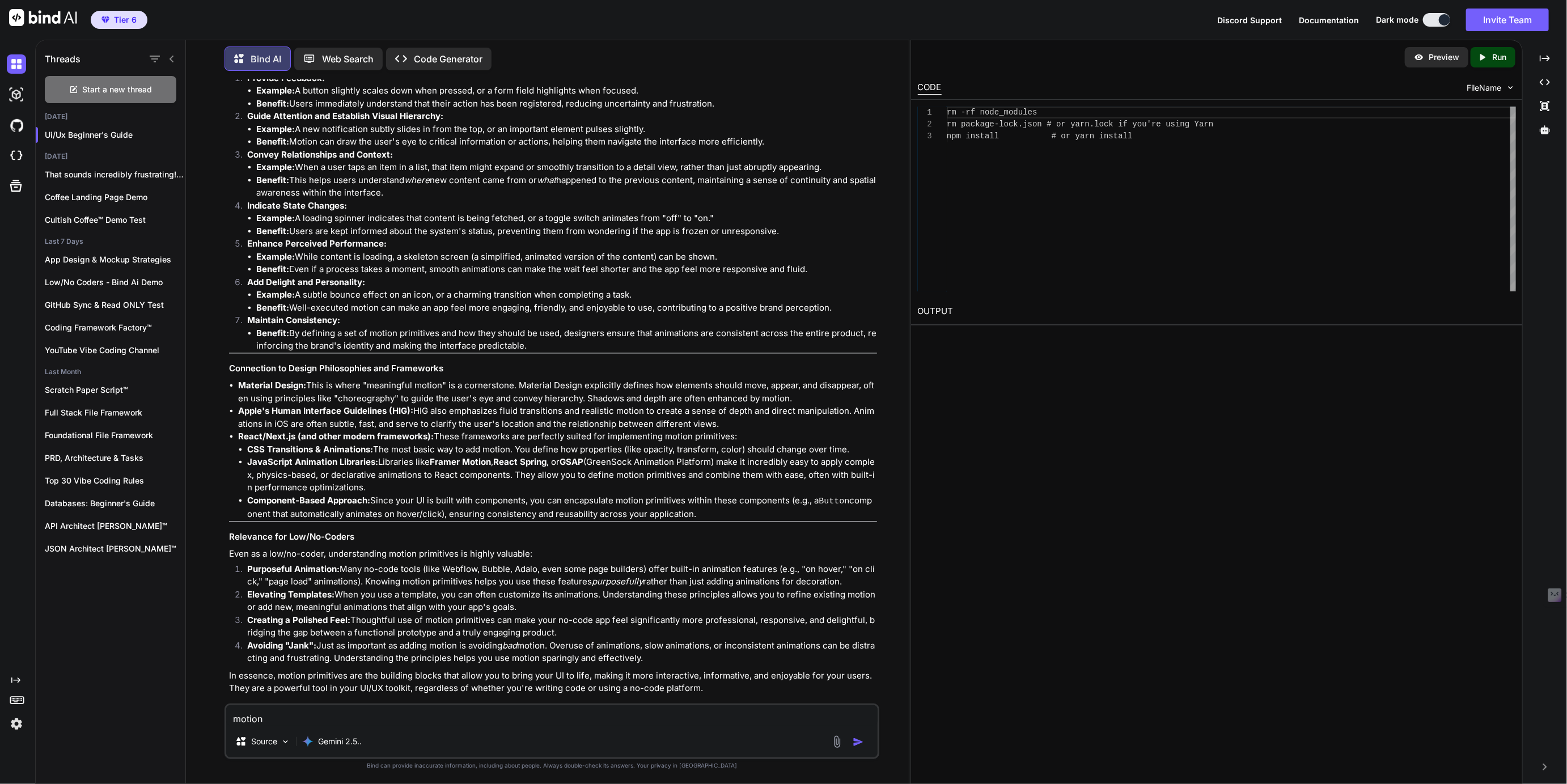
scroll to position [5402, 0]
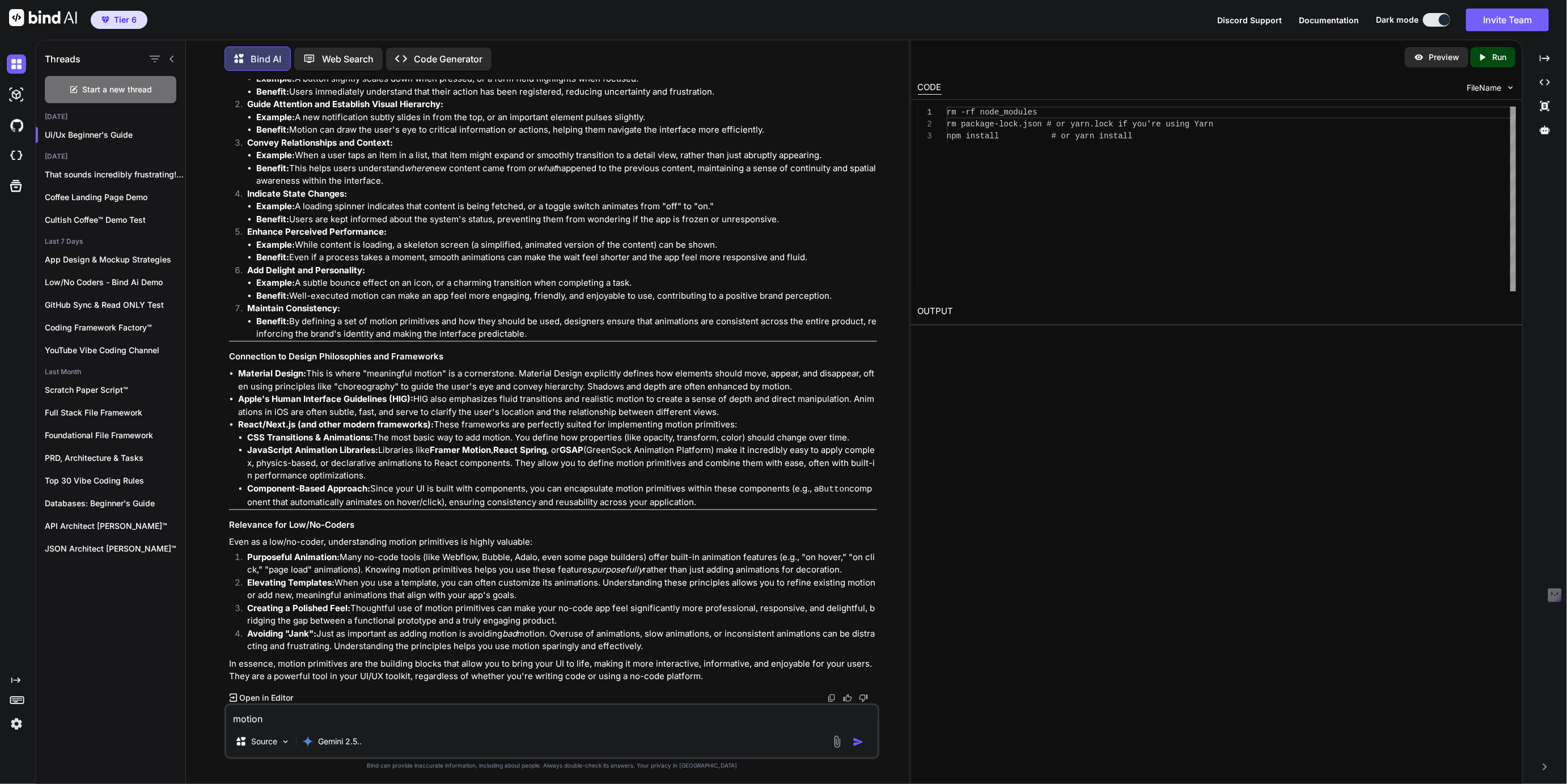
type textarea "motion"
